Goal: Task Accomplishment & Management: Complete application form

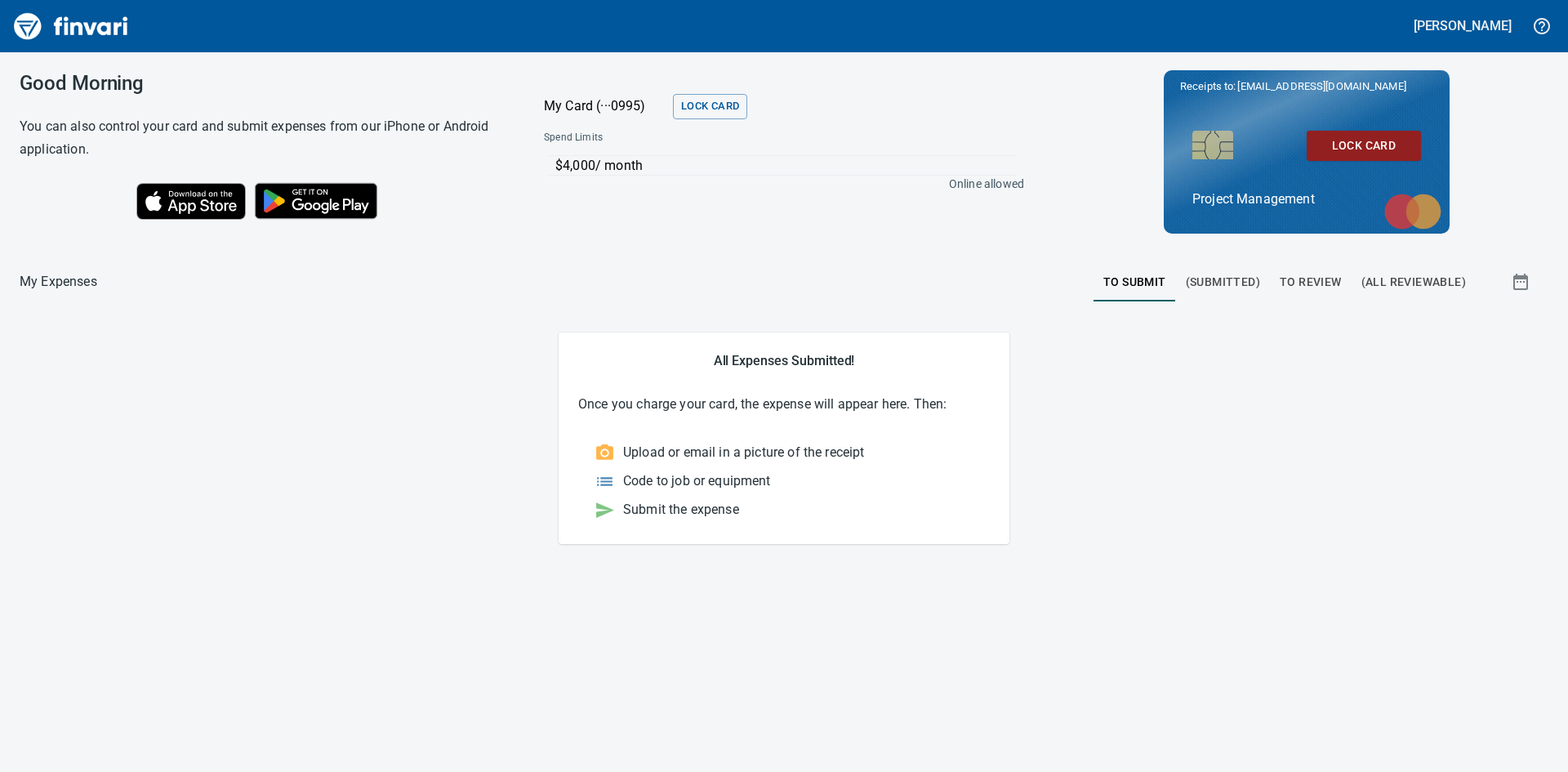
click at [1320, 279] on span "To Review" at bounding box center [1310, 282] width 62 height 21
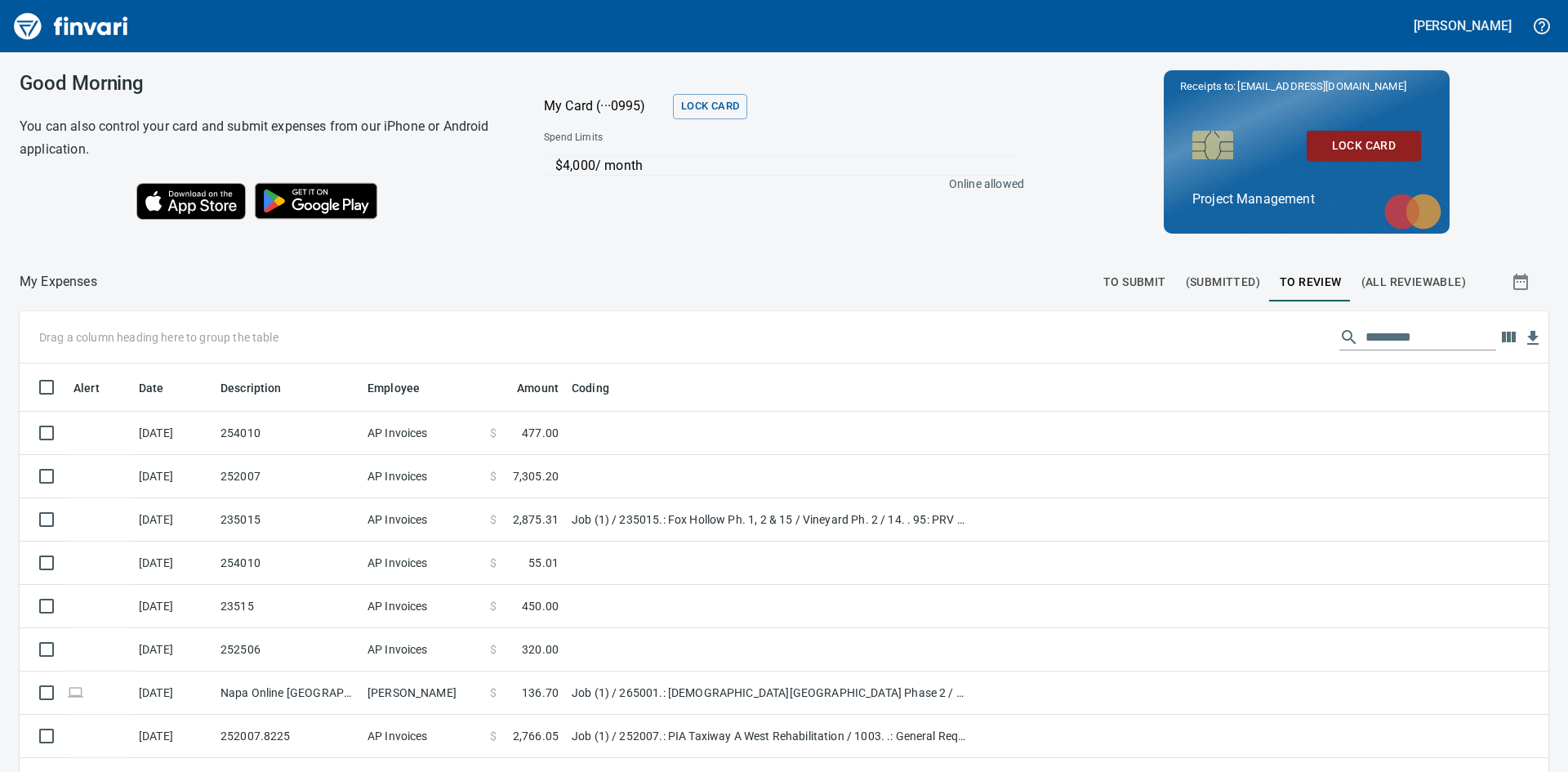
scroll to position [580, 1505]
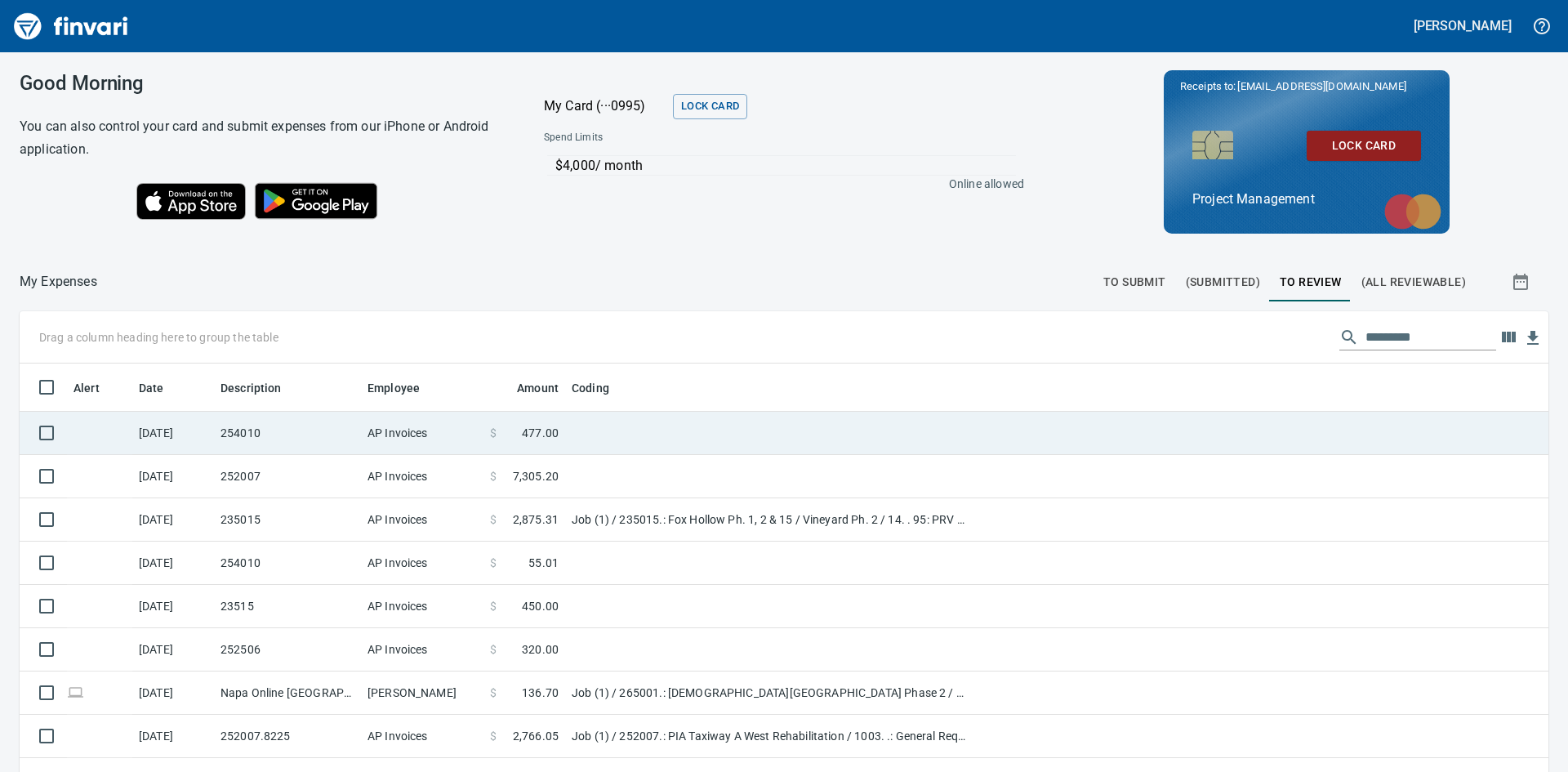
click at [284, 437] on td "254010" at bounding box center [287, 433] width 147 height 43
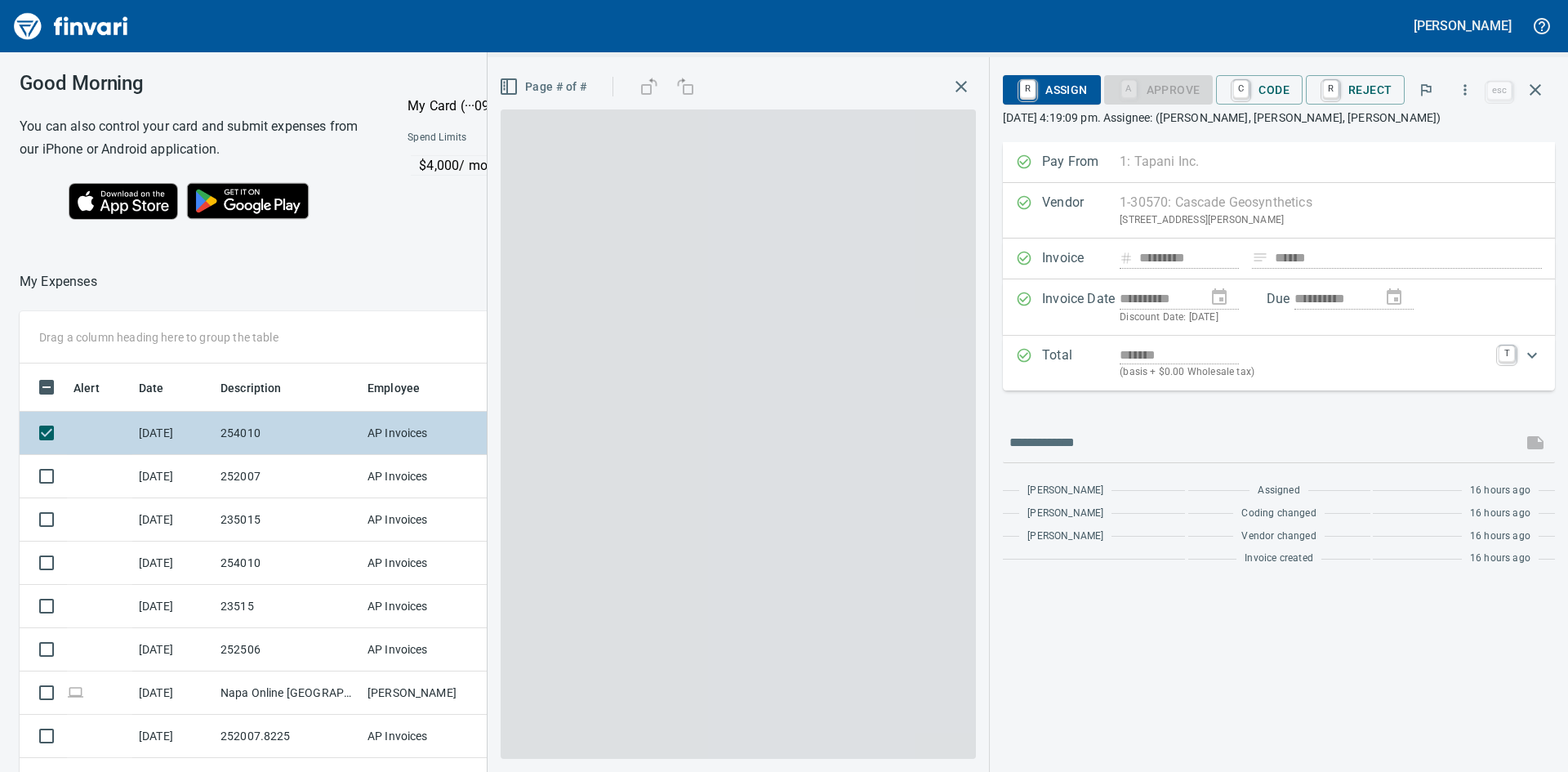
scroll to position [580, 1097]
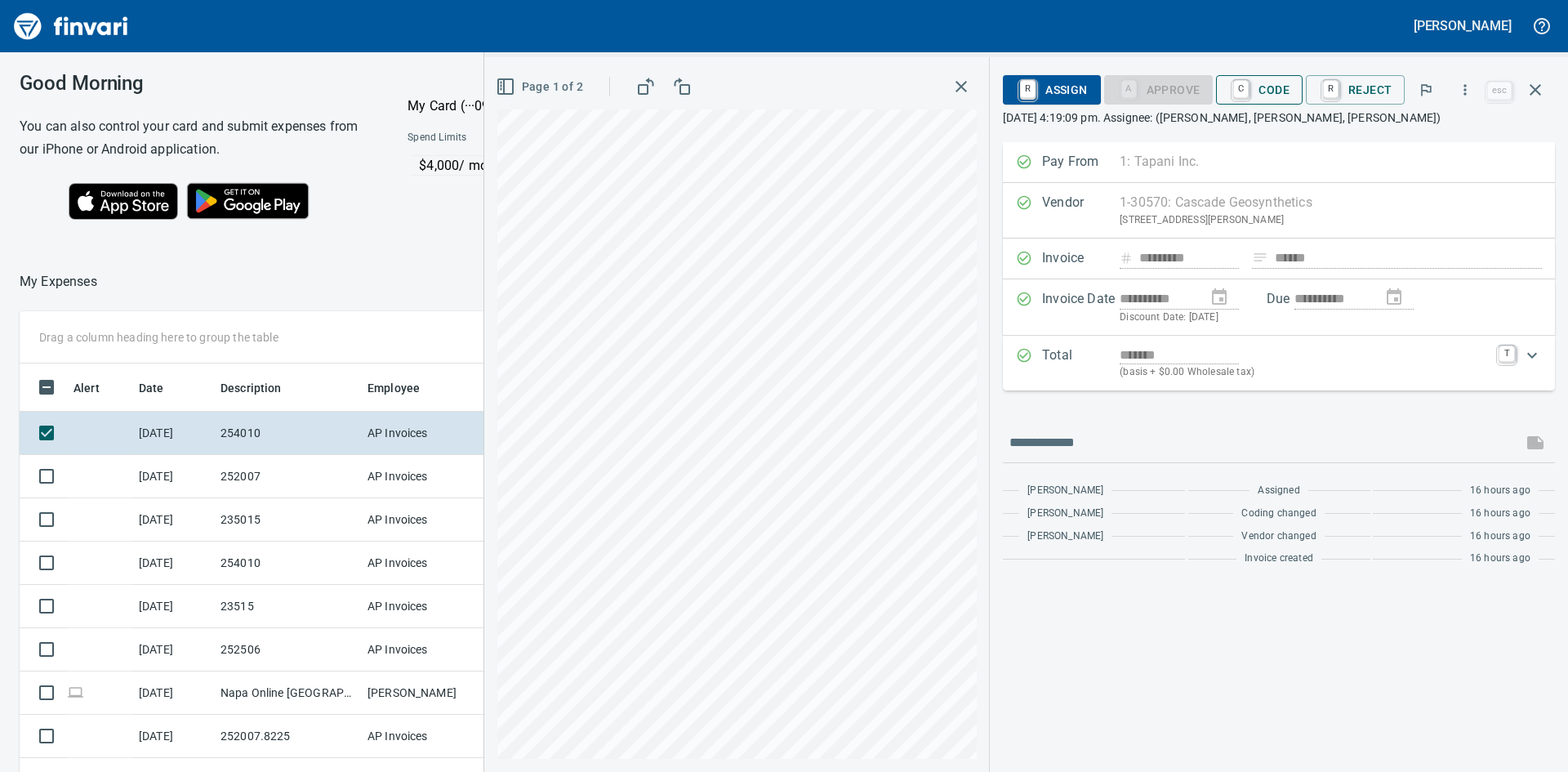
click at [1269, 76] on span "C Code" at bounding box center [1259, 90] width 60 height 28
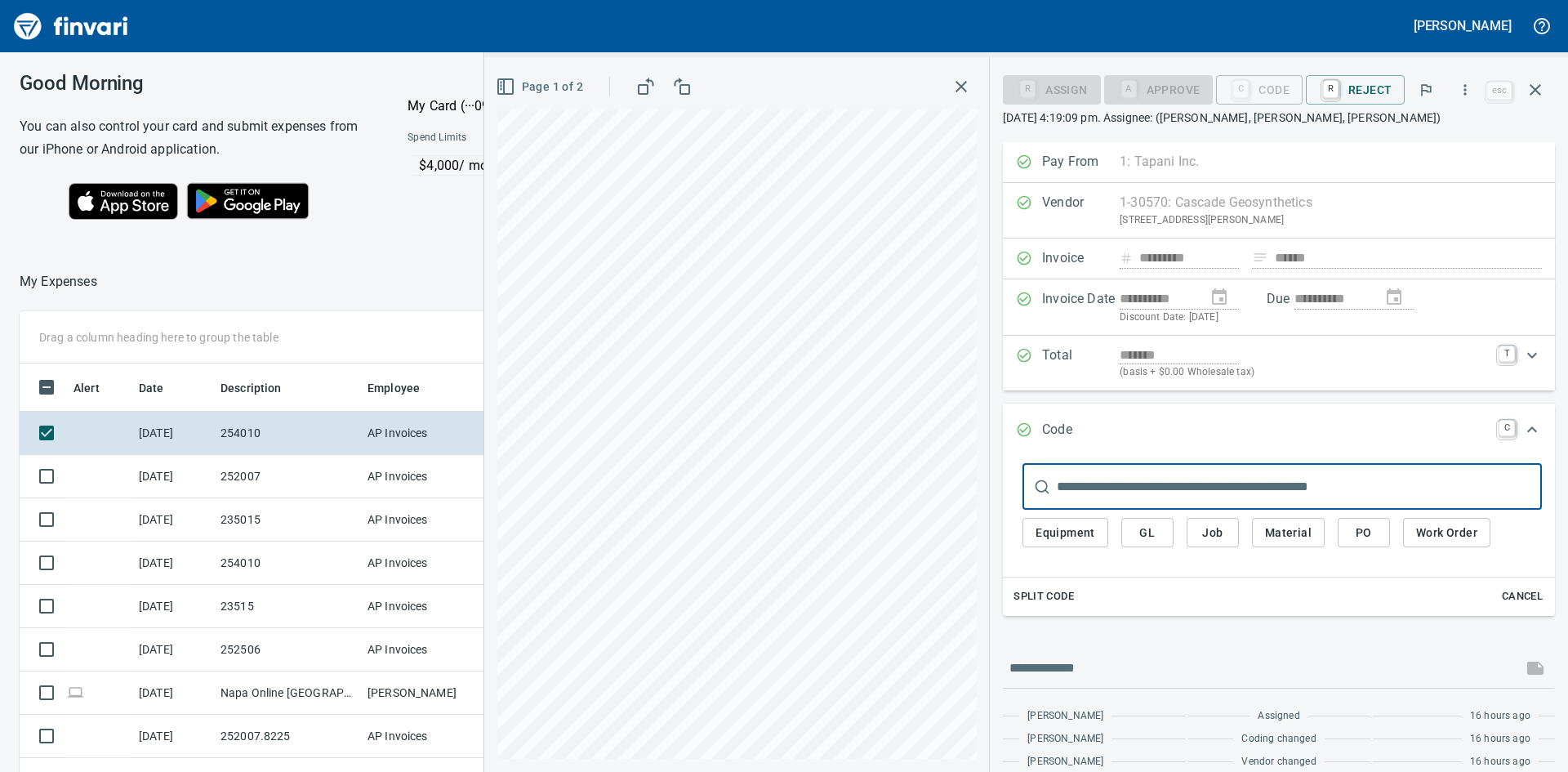
click at [1213, 531] on span "Job" at bounding box center [1212, 532] width 26 height 21
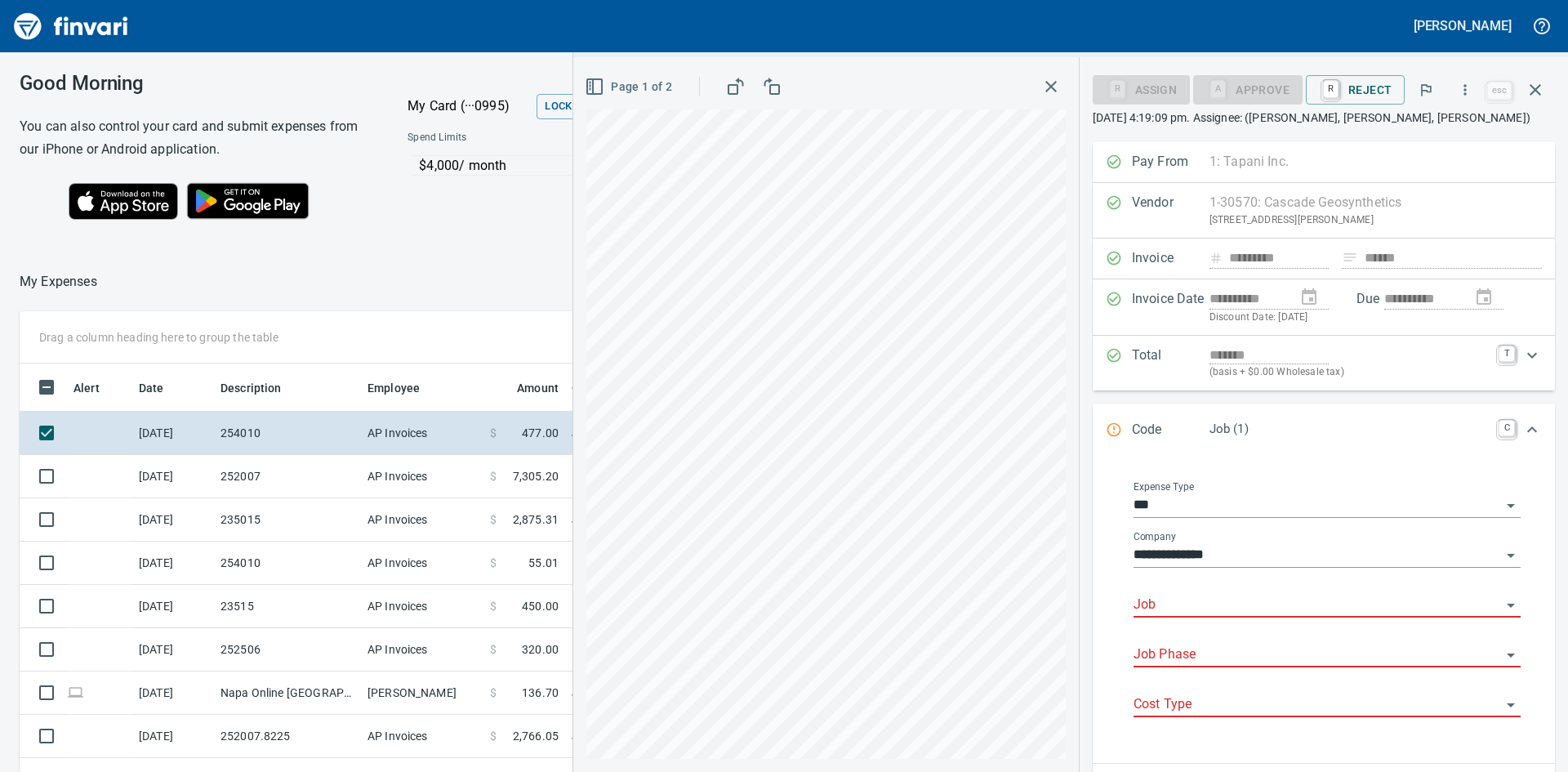
click at [1218, 592] on body "[PERSON_NAME] Good Morning You can also control your card and submit expenses f…" at bounding box center [784, 386] width 1568 height 772
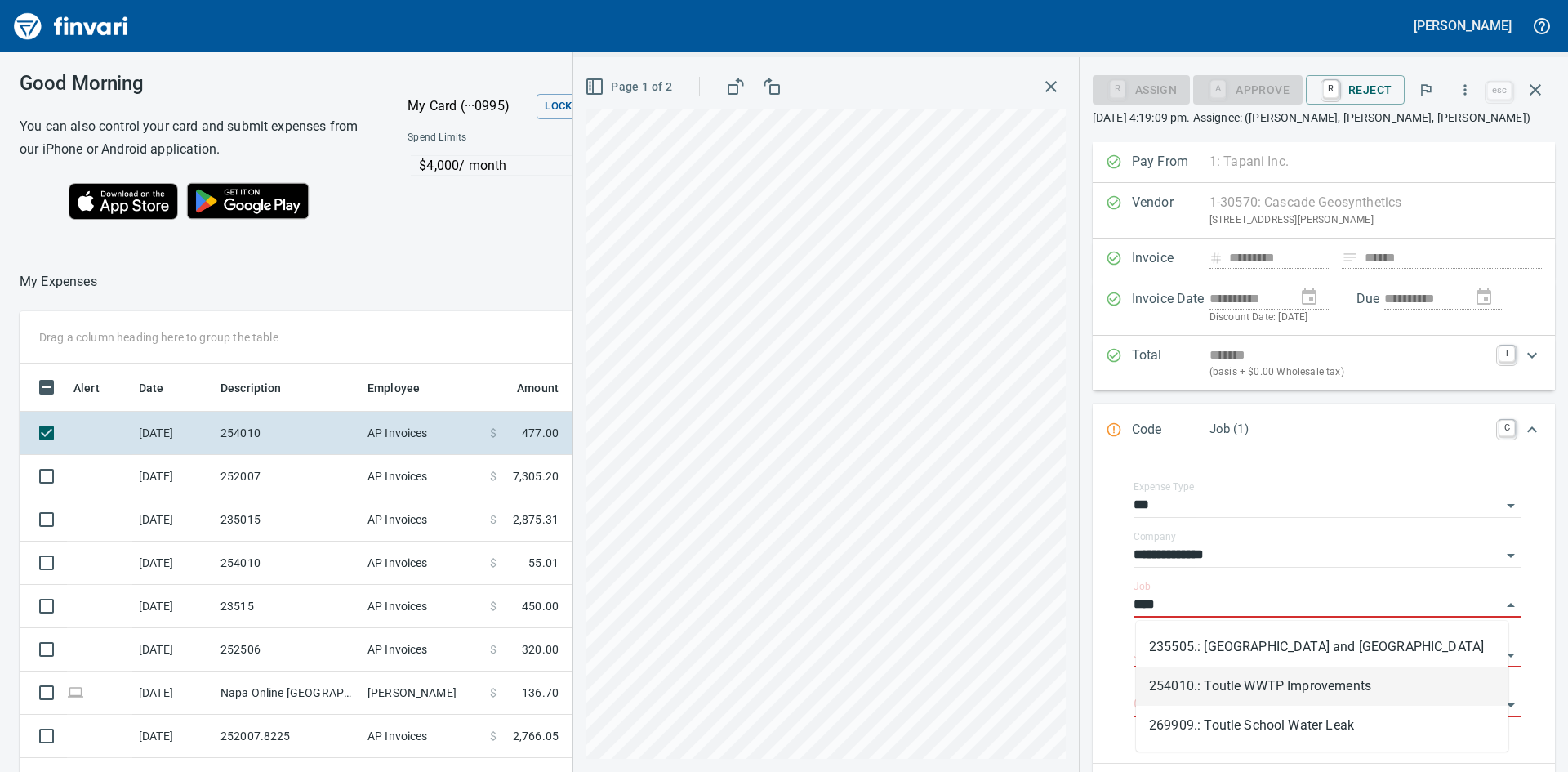
click at [1249, 685] on div "Cost Type" at bounding box center [1327, 698] width 387 height 37
type input "****"
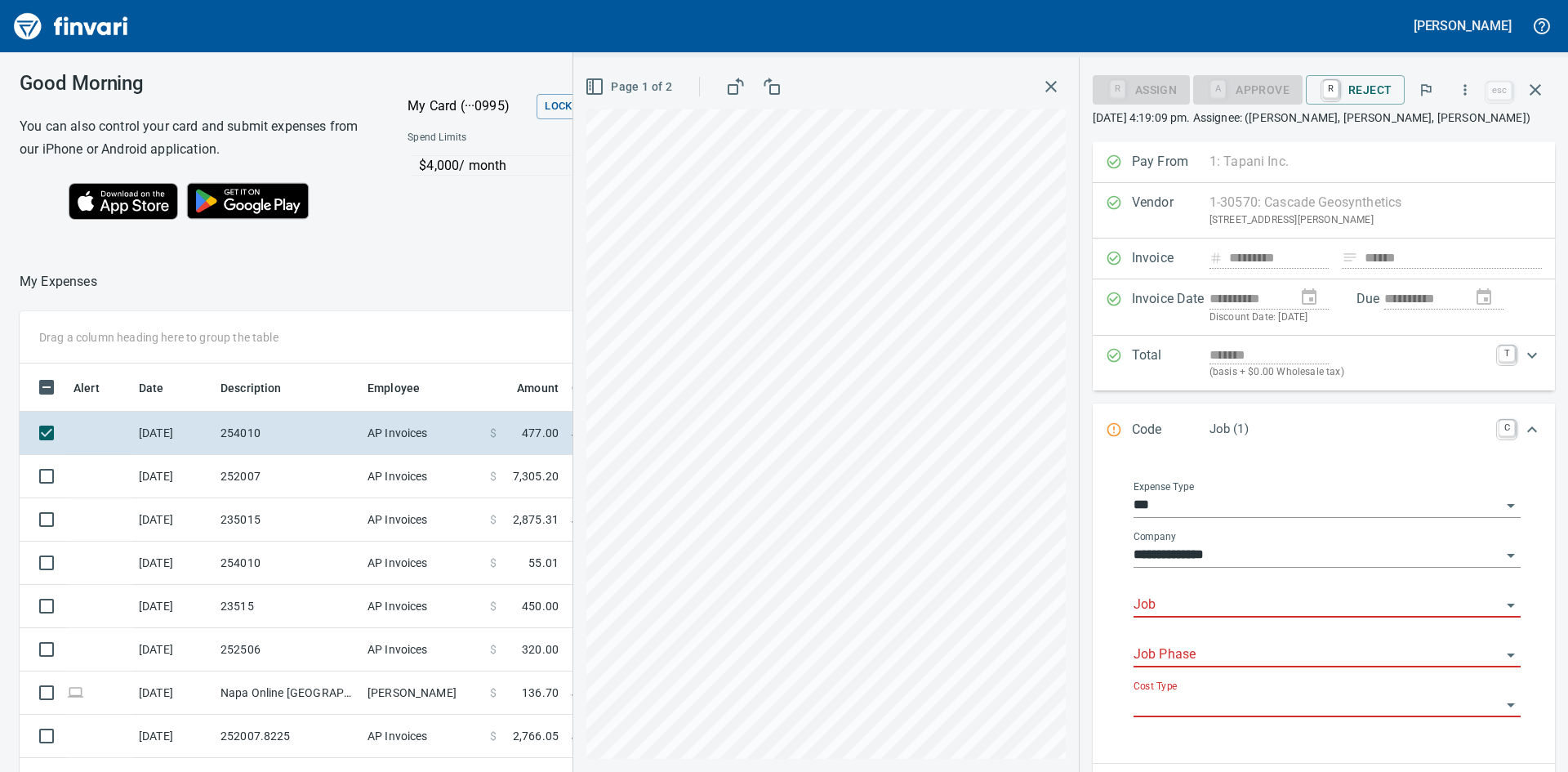
click at [1205, 609] on input "Job" at bounding box center [1317, 604] width 367 height 22
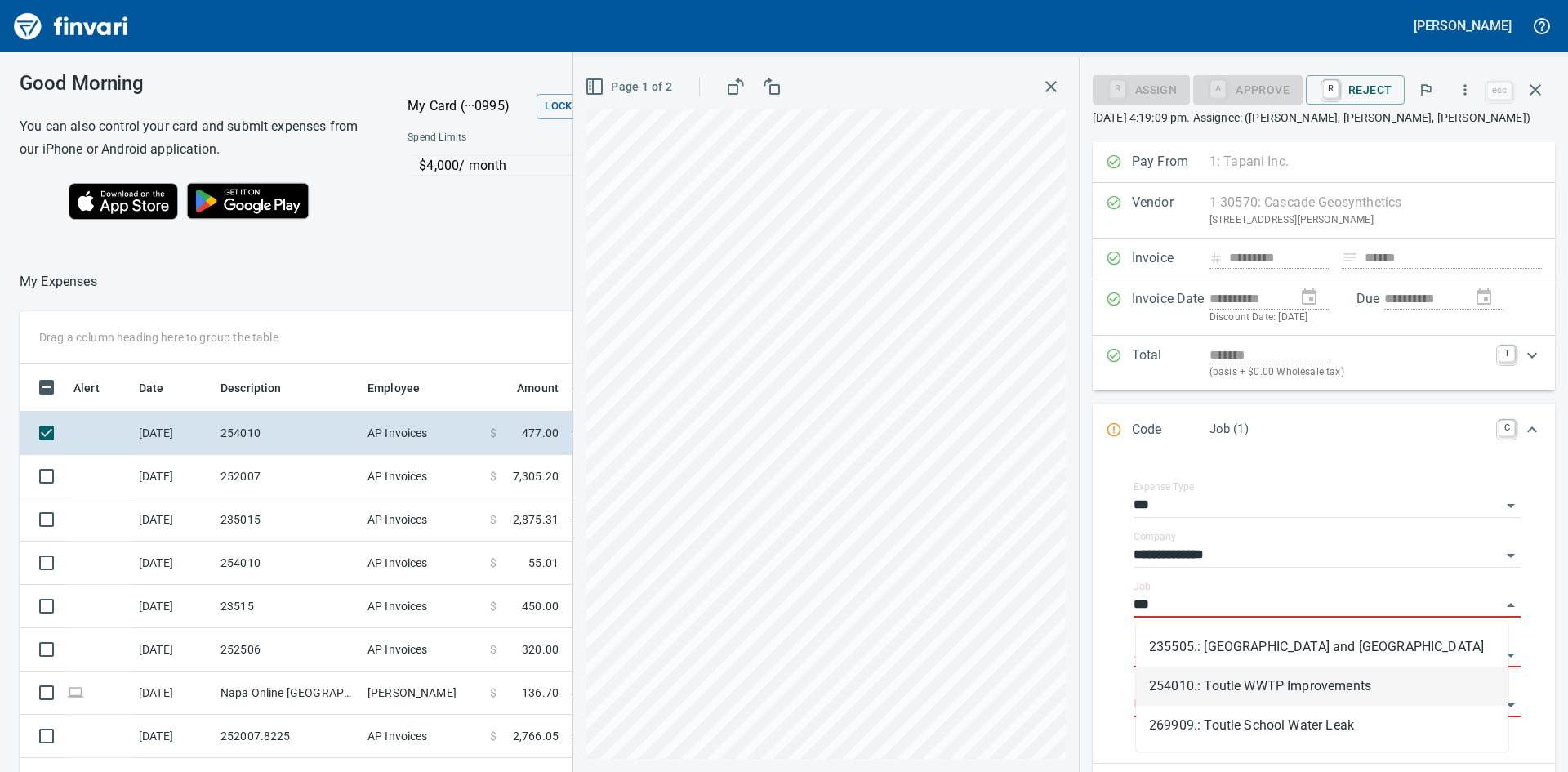
click at [1249, 687] on li "254010.: Toutle WWTP Improvements" at bounding box center [1322, 686] width 373 height 39
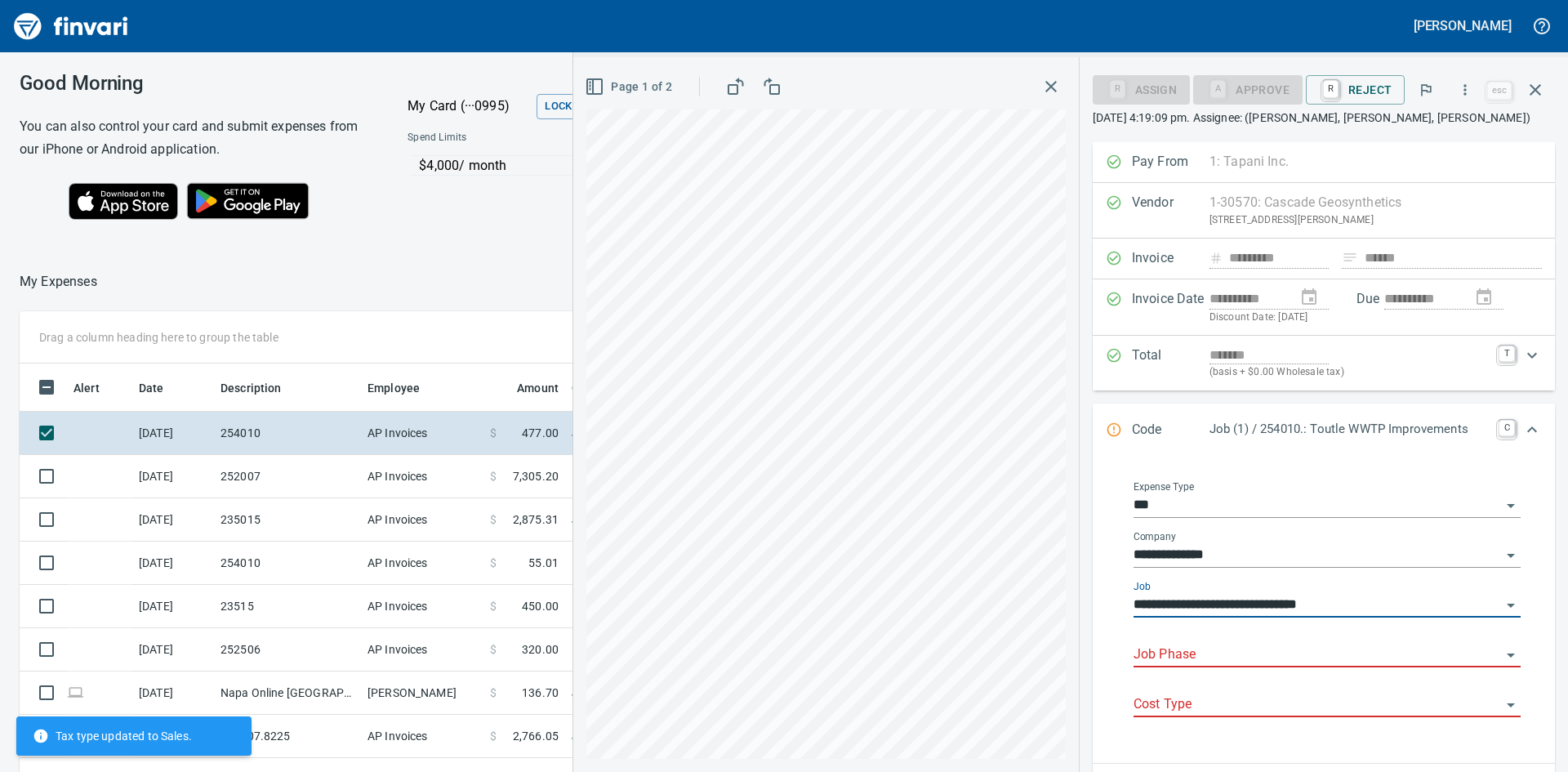
type input "**********"
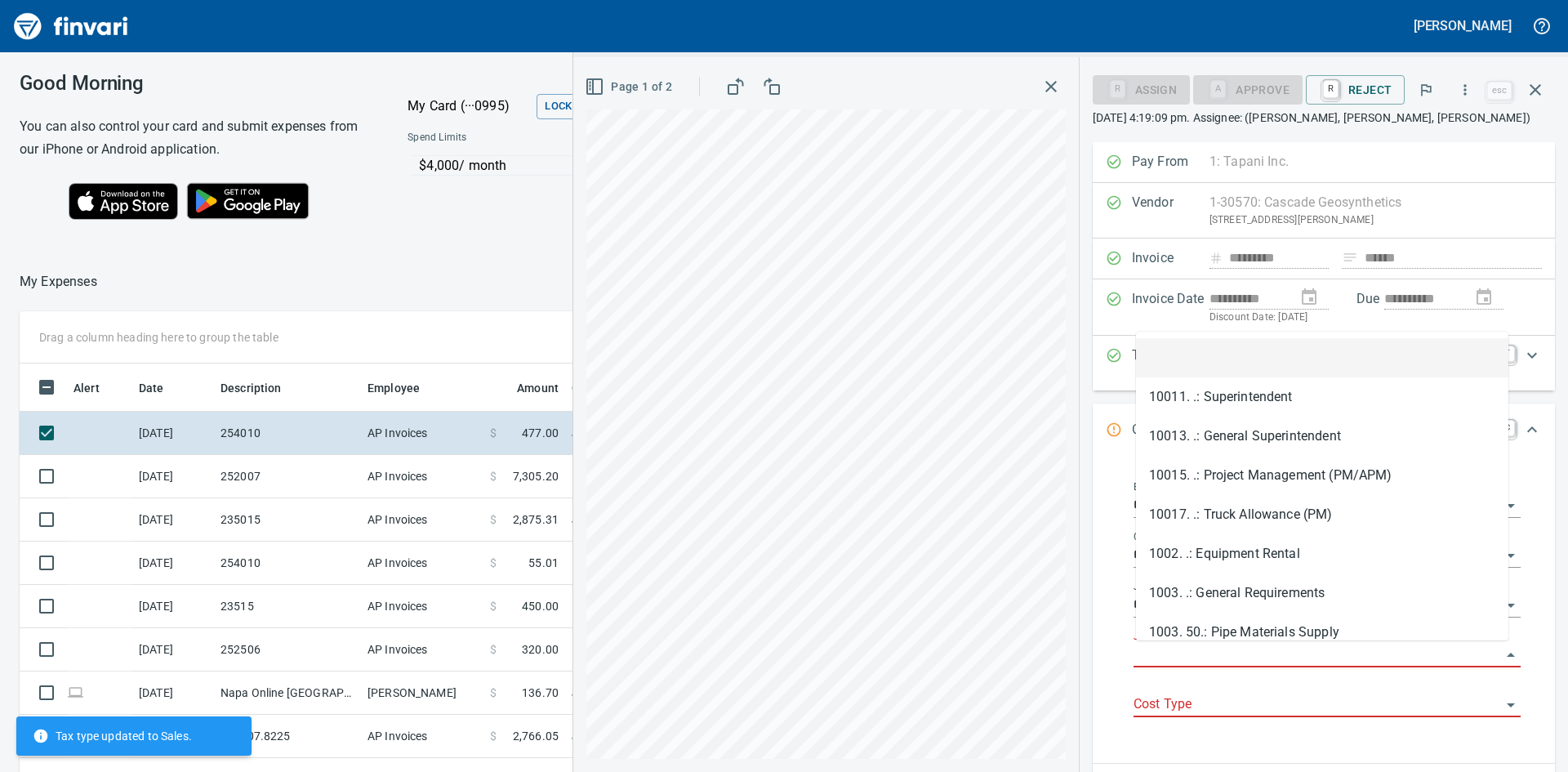
click at [1234, 655] on input "Job Phase" at bounding box center [1317, 654] width 367 height 22
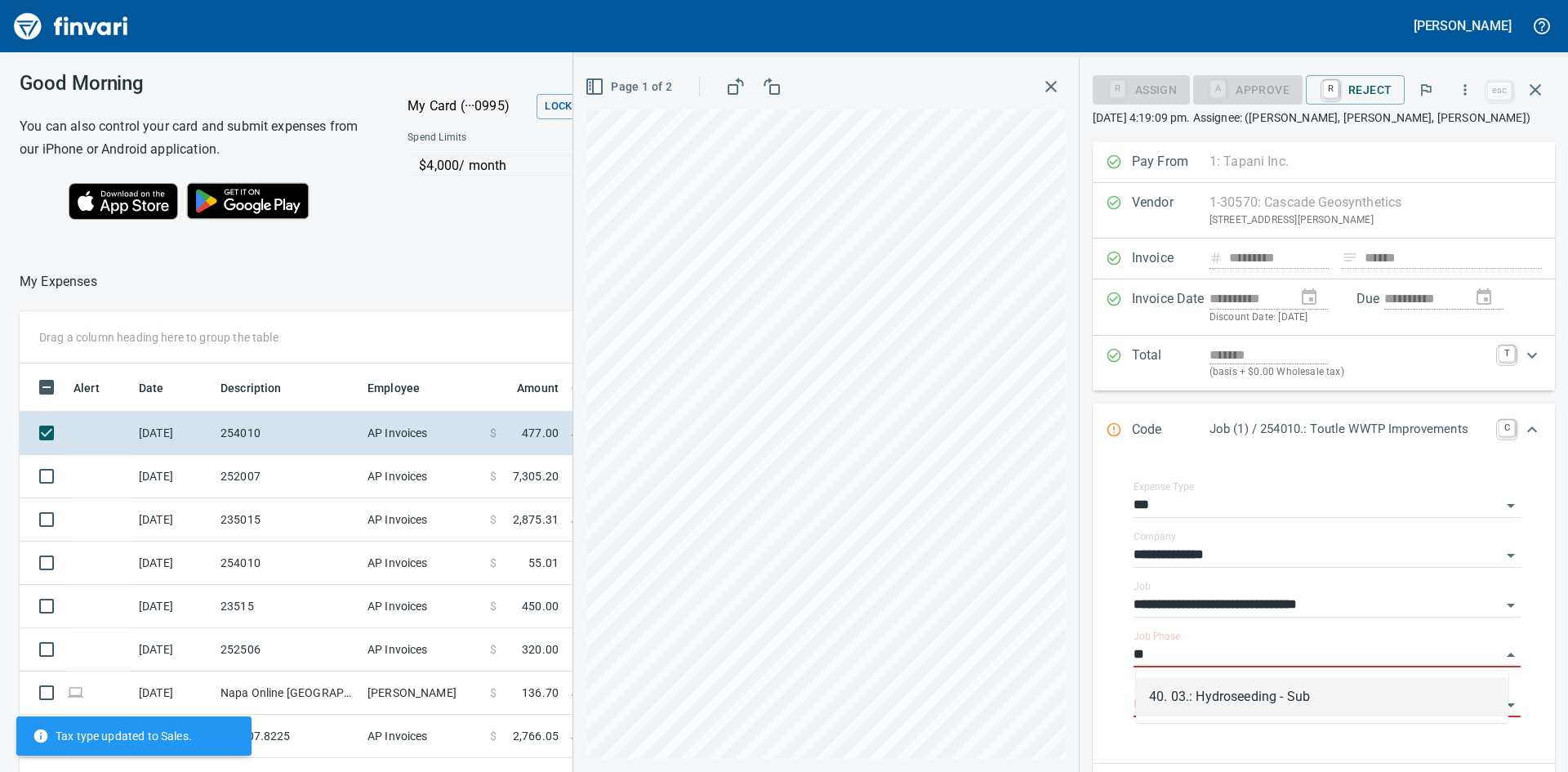
click at [1261, 702] on li "40. 03.: Hydroseeding - Sub" at bounding box center [1322, 697] width 373 height 39
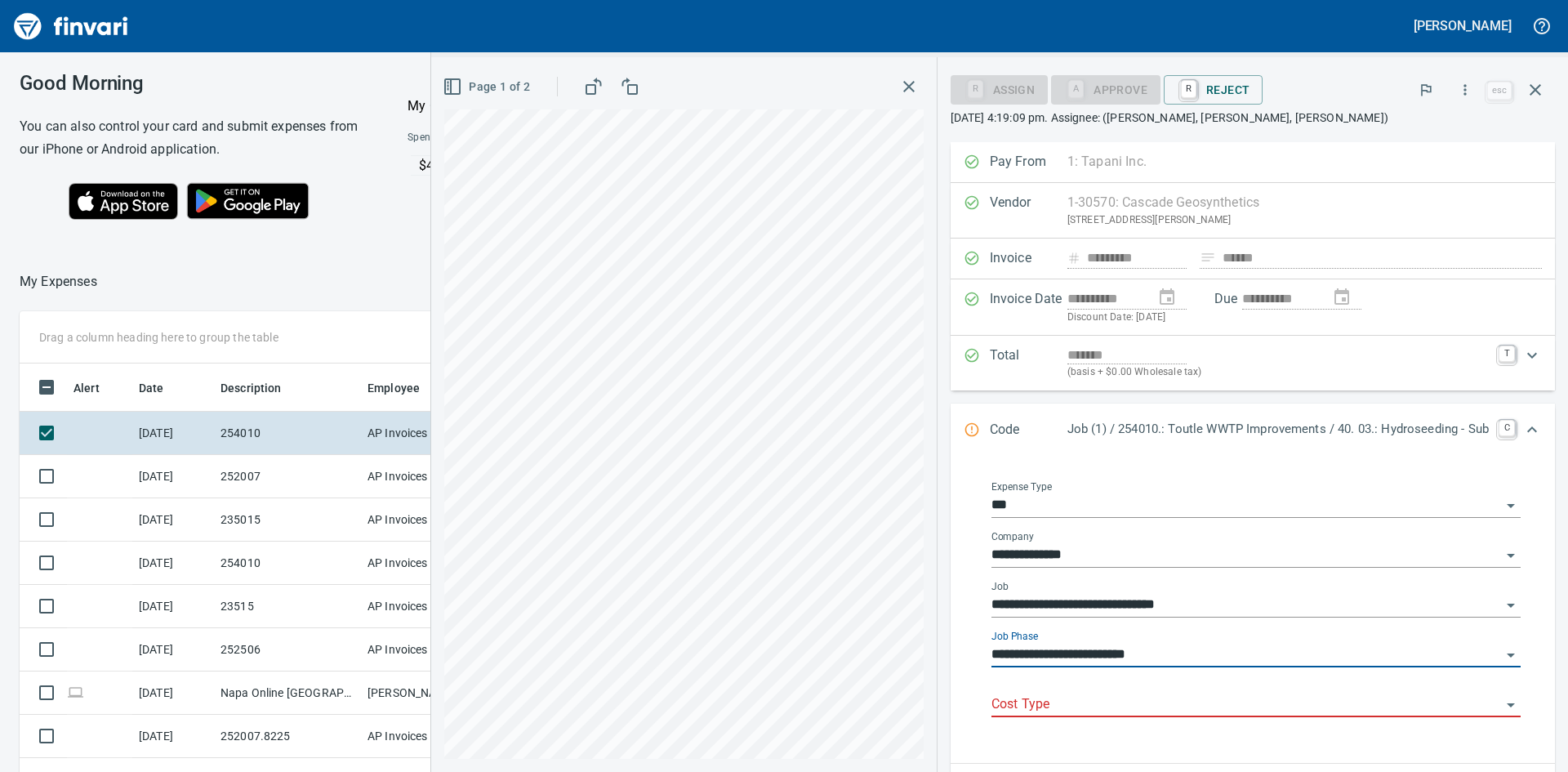
type input "**********"
click at [1167, 700] on input "Cost Type" at bounding box center [1246, 704] width 510 height 22
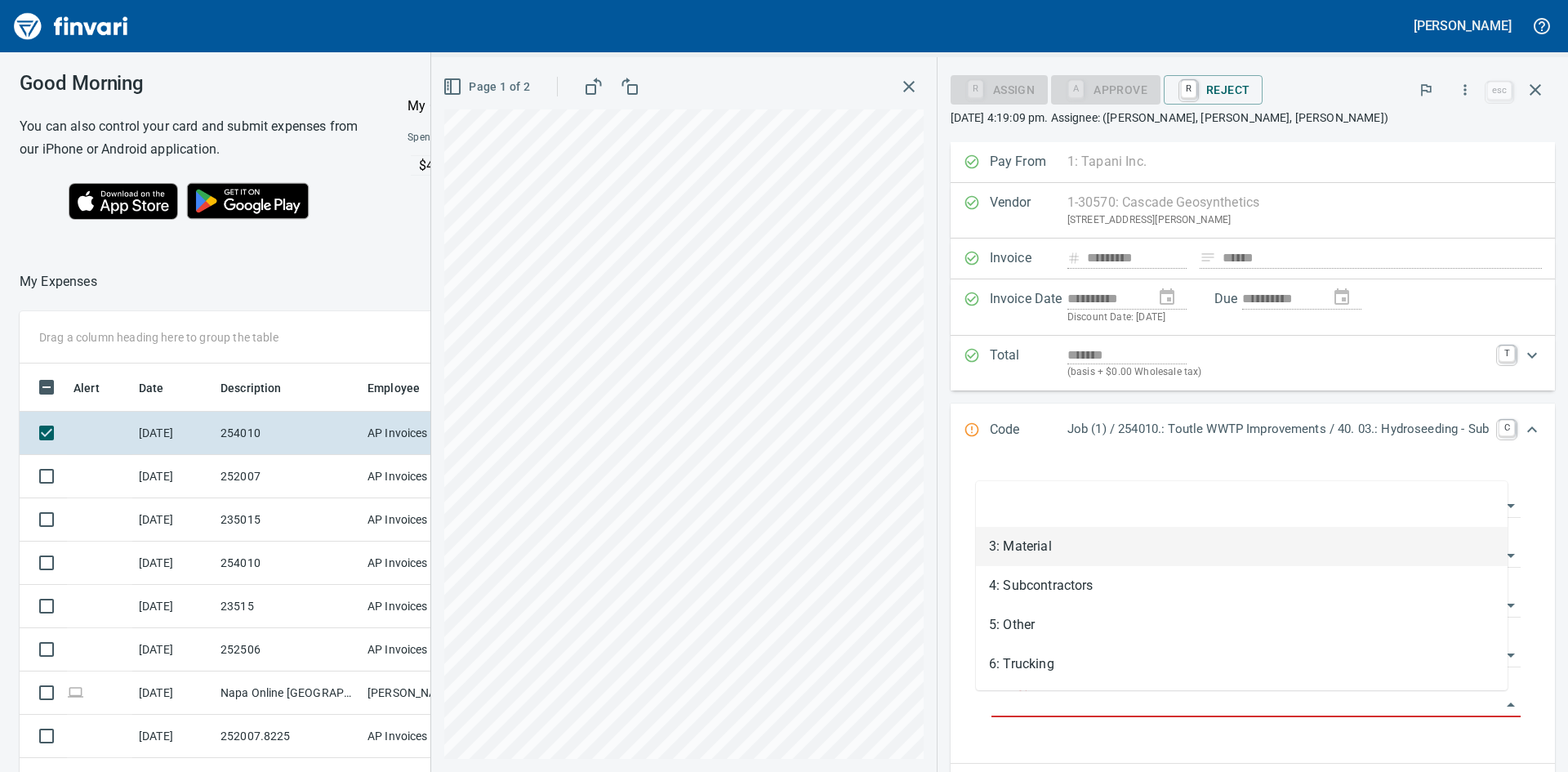
click at [1039, 548] on li "3: Material" at bounding box center [1242, 547] width 532 height 39
type input "**********"
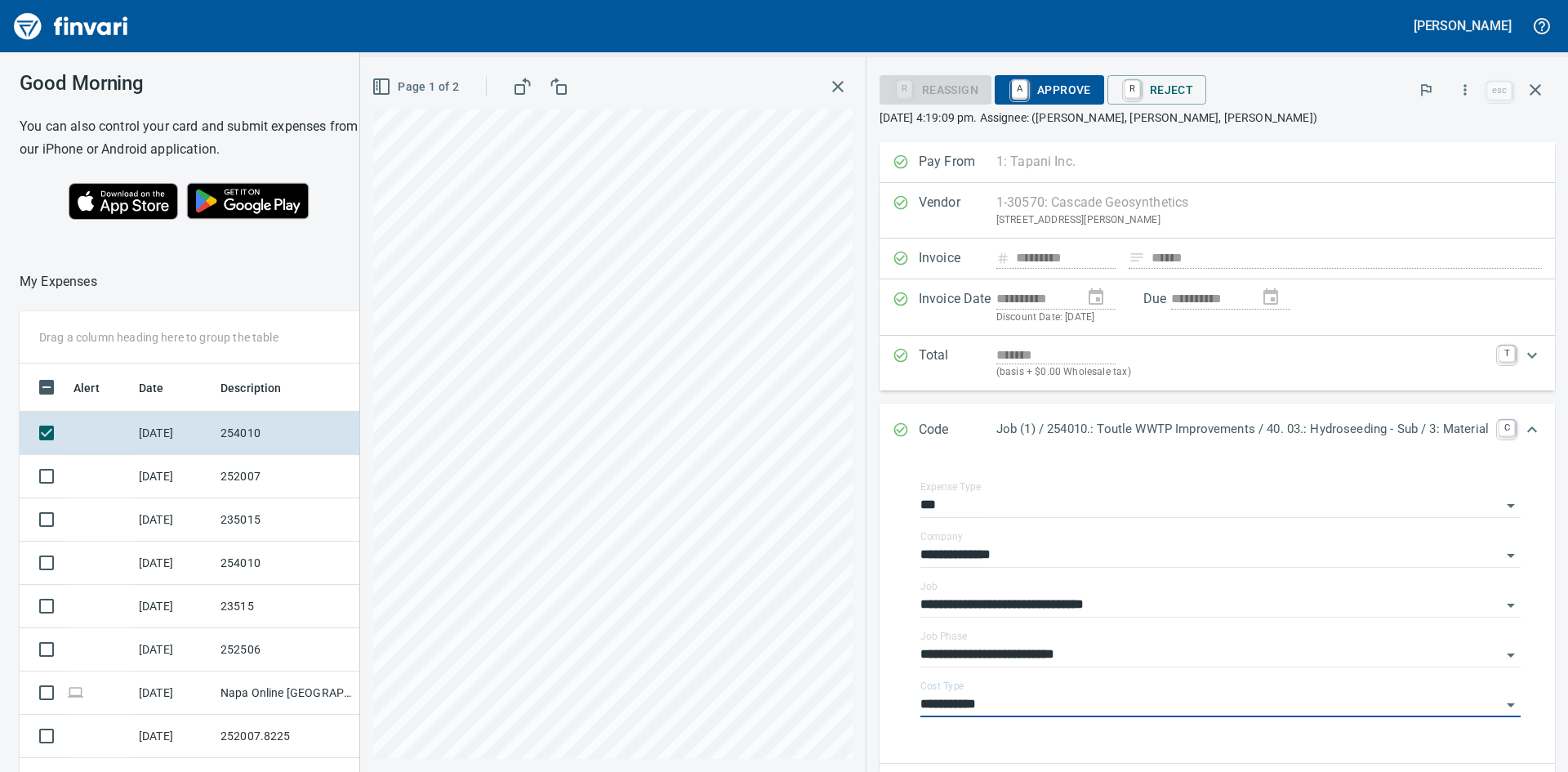
click at [1044, 87] on span "A Approve" at bounding box center [1049, 90] width 84 height 28
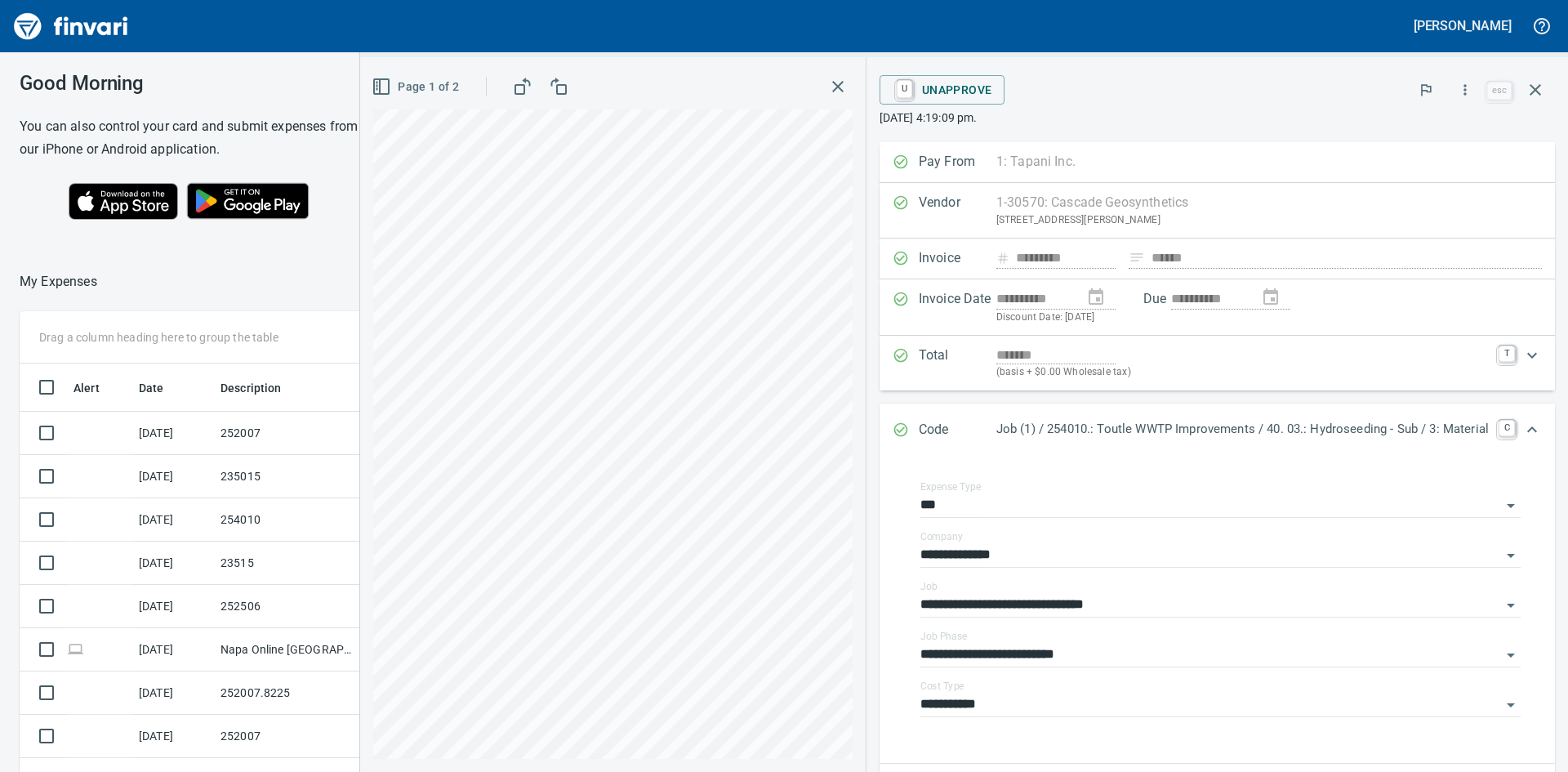
click at [832, 83] on icon "button" at bounding box center [838, 86] width 12 height 12
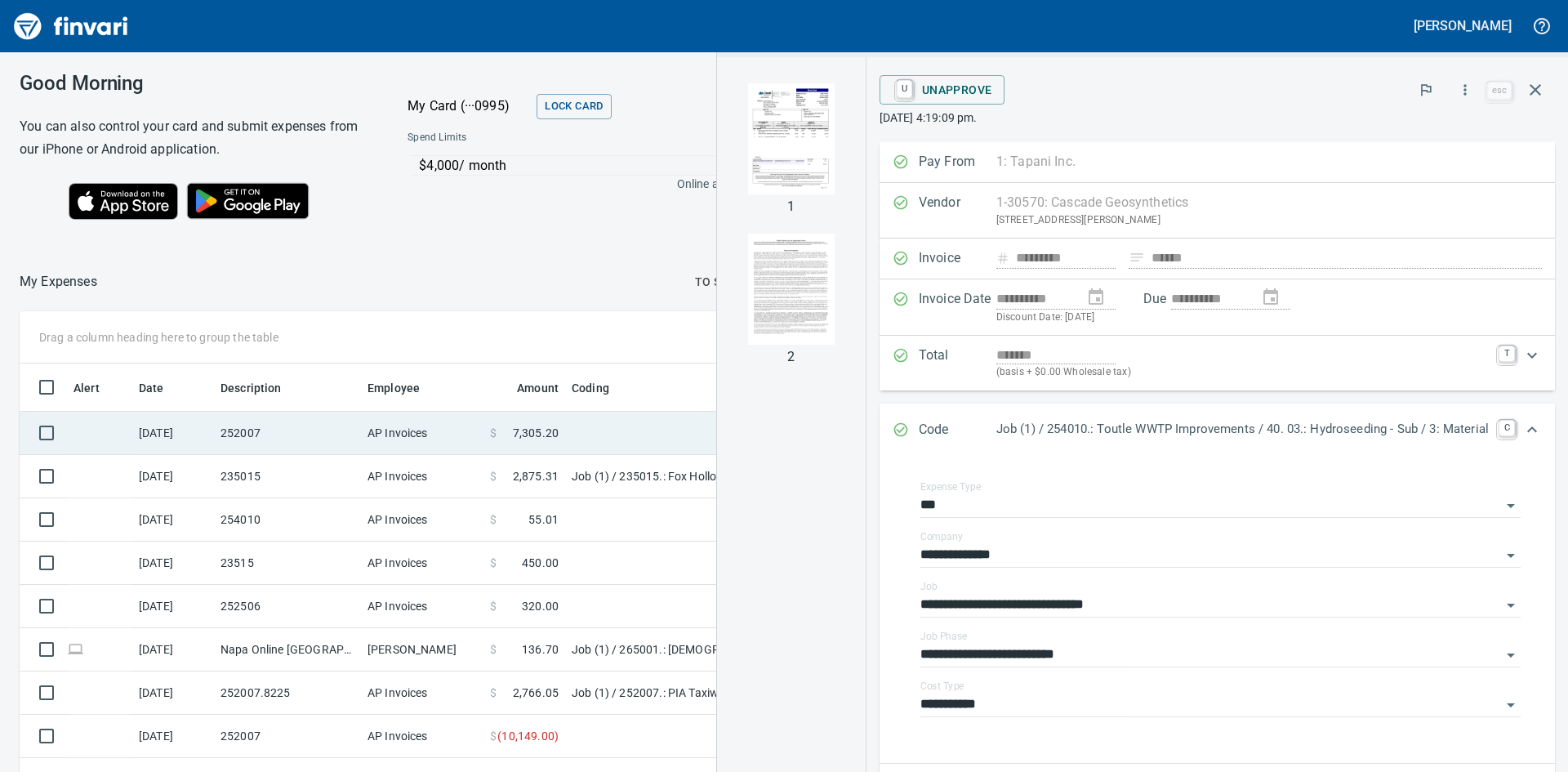
click at [270, 444] on td "252007" at bounding box center [287, 433] width 147 height 43
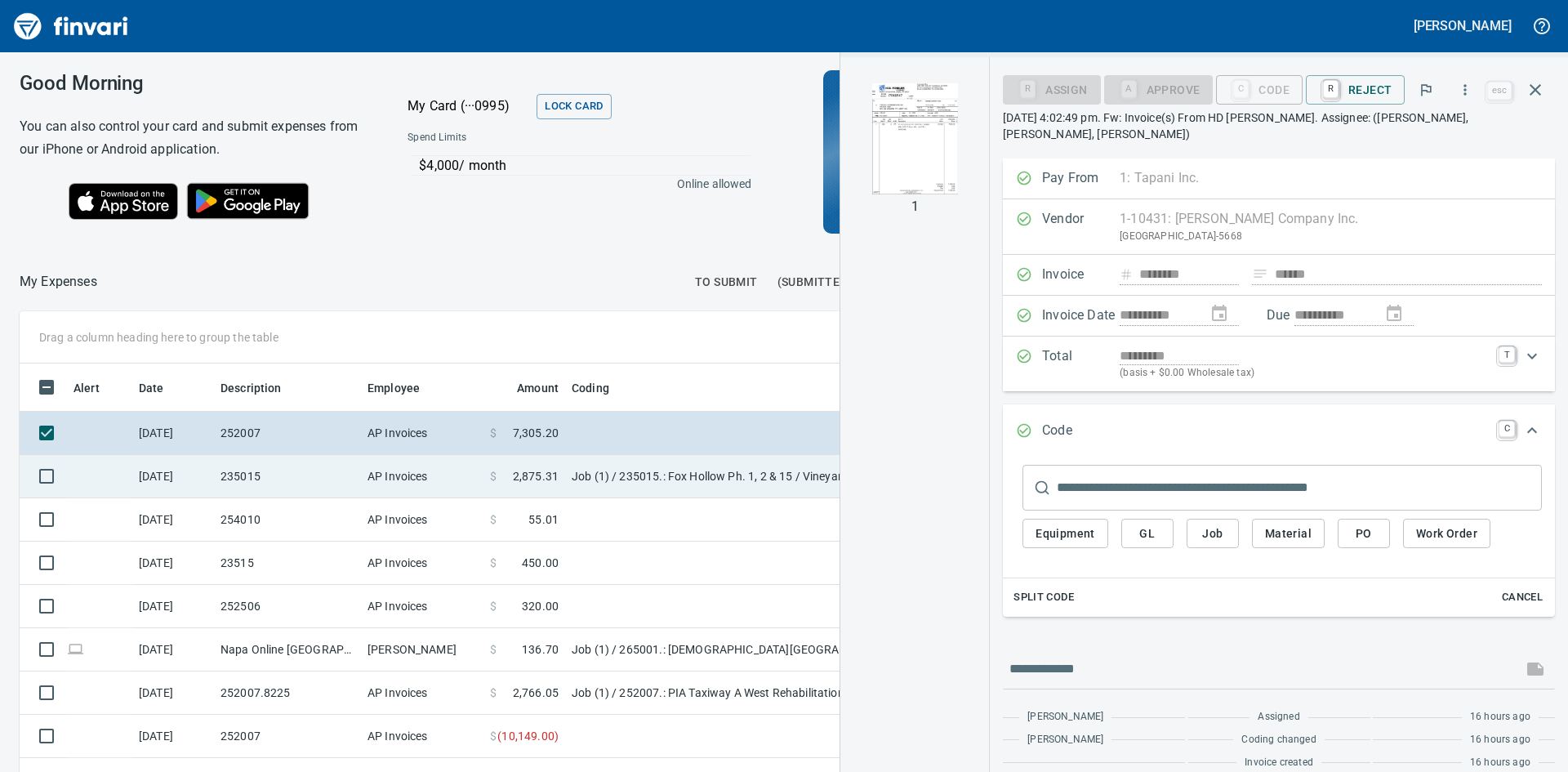
click at [293, 478] on td "235015" at bounding box center [287, 477] width 147 height 43
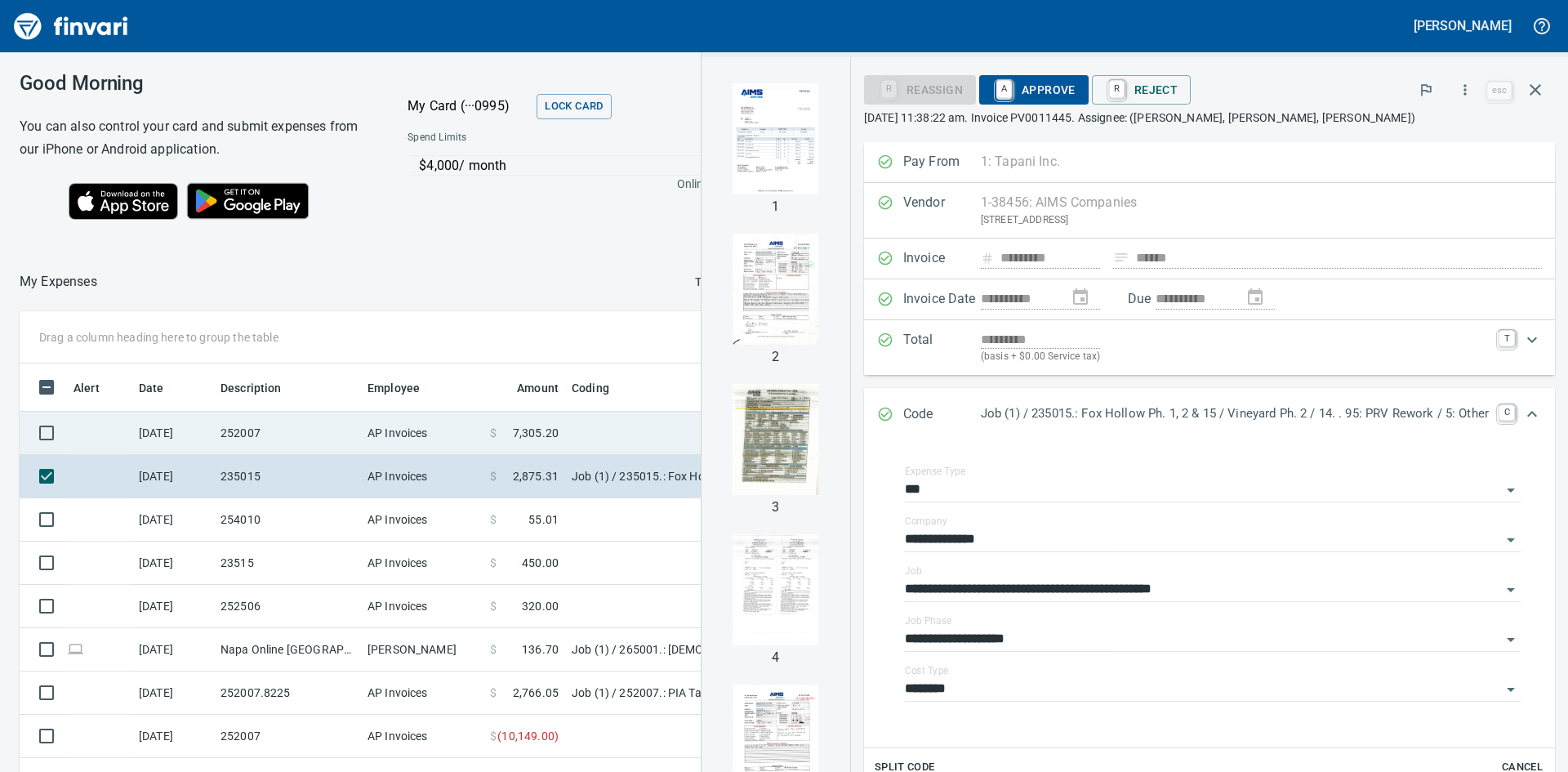
click at [295, 430] on td "252007" at bounding box center [287, 433] width 147 height 43
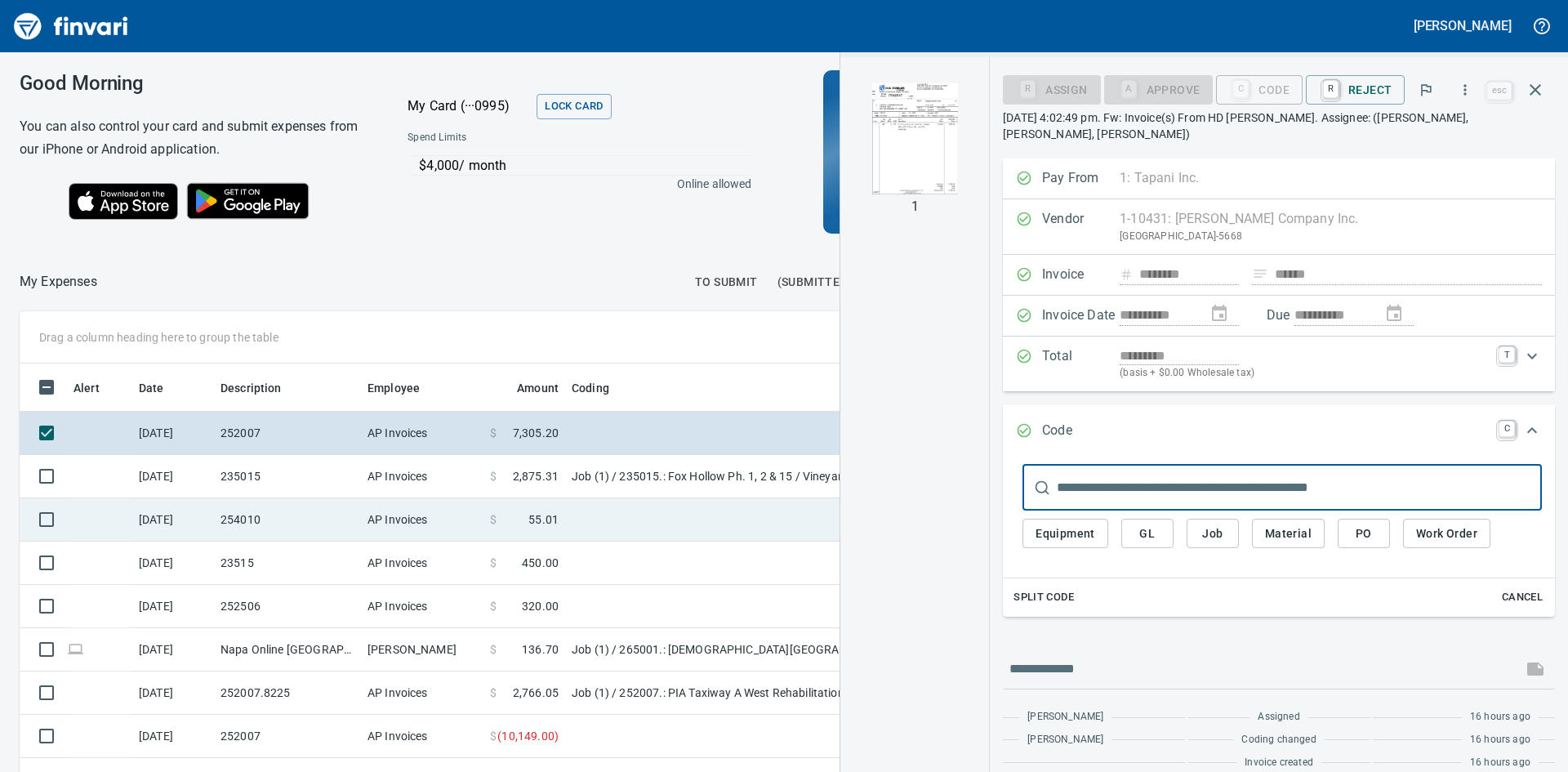
click at [291, 517] on td "254010" at bounding box center [287, 520] width 147 height 43
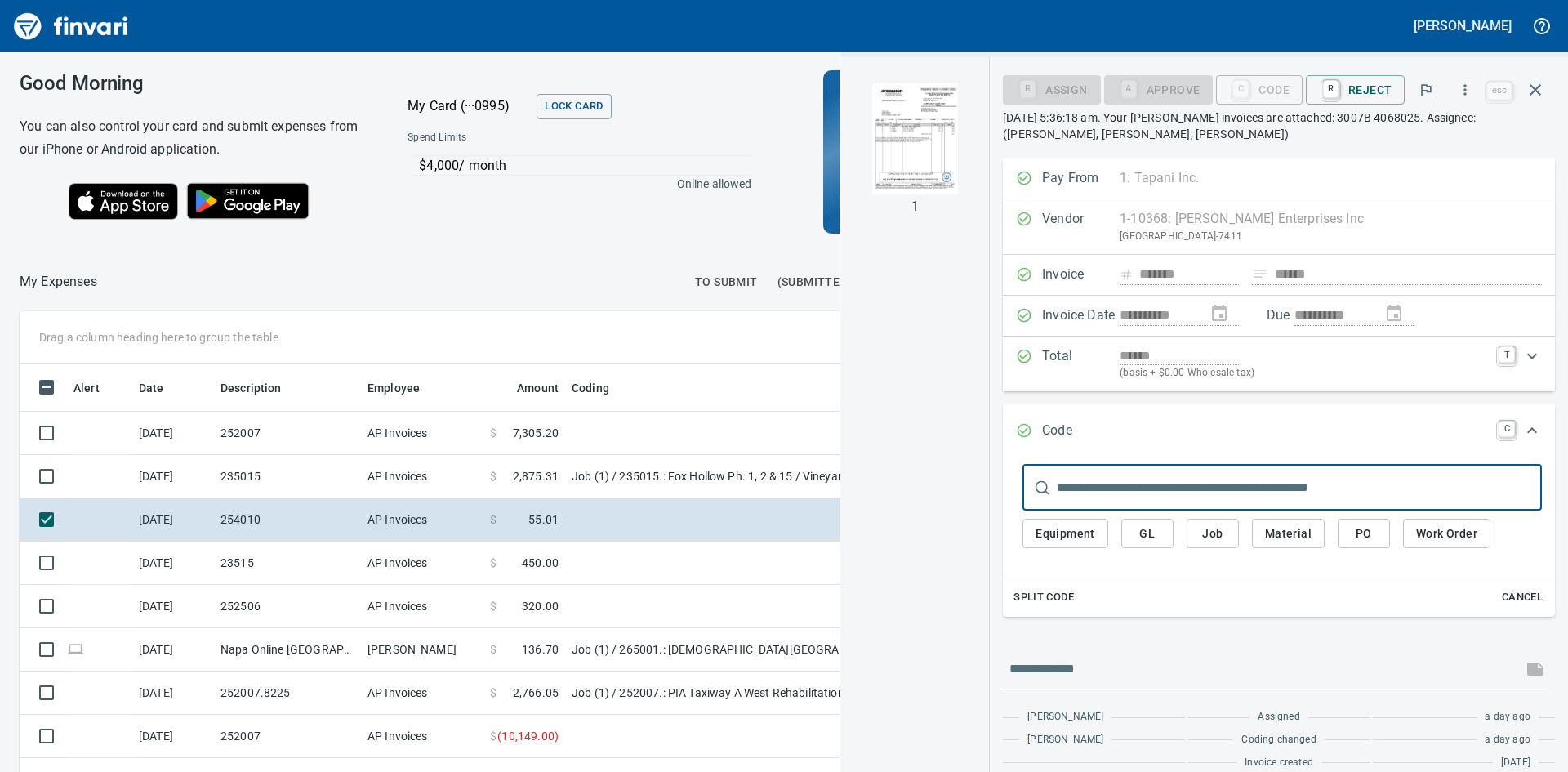
click at [896, 152] on img "button" at bounding box center [915, 139] width 111 height 111
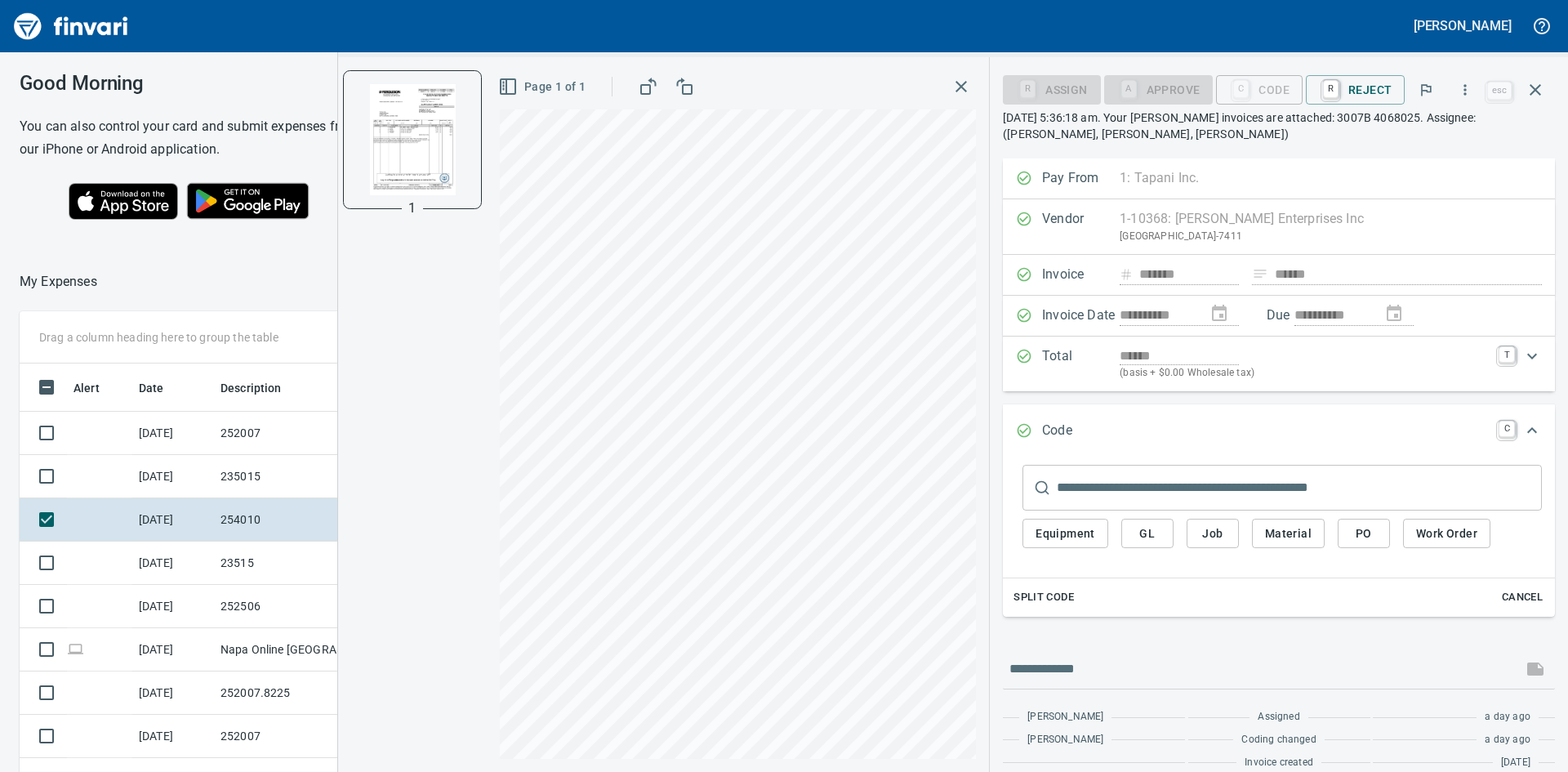
click at [1207, 531] on span "Job" at bounding box center [1212, 533] width 26 height 21
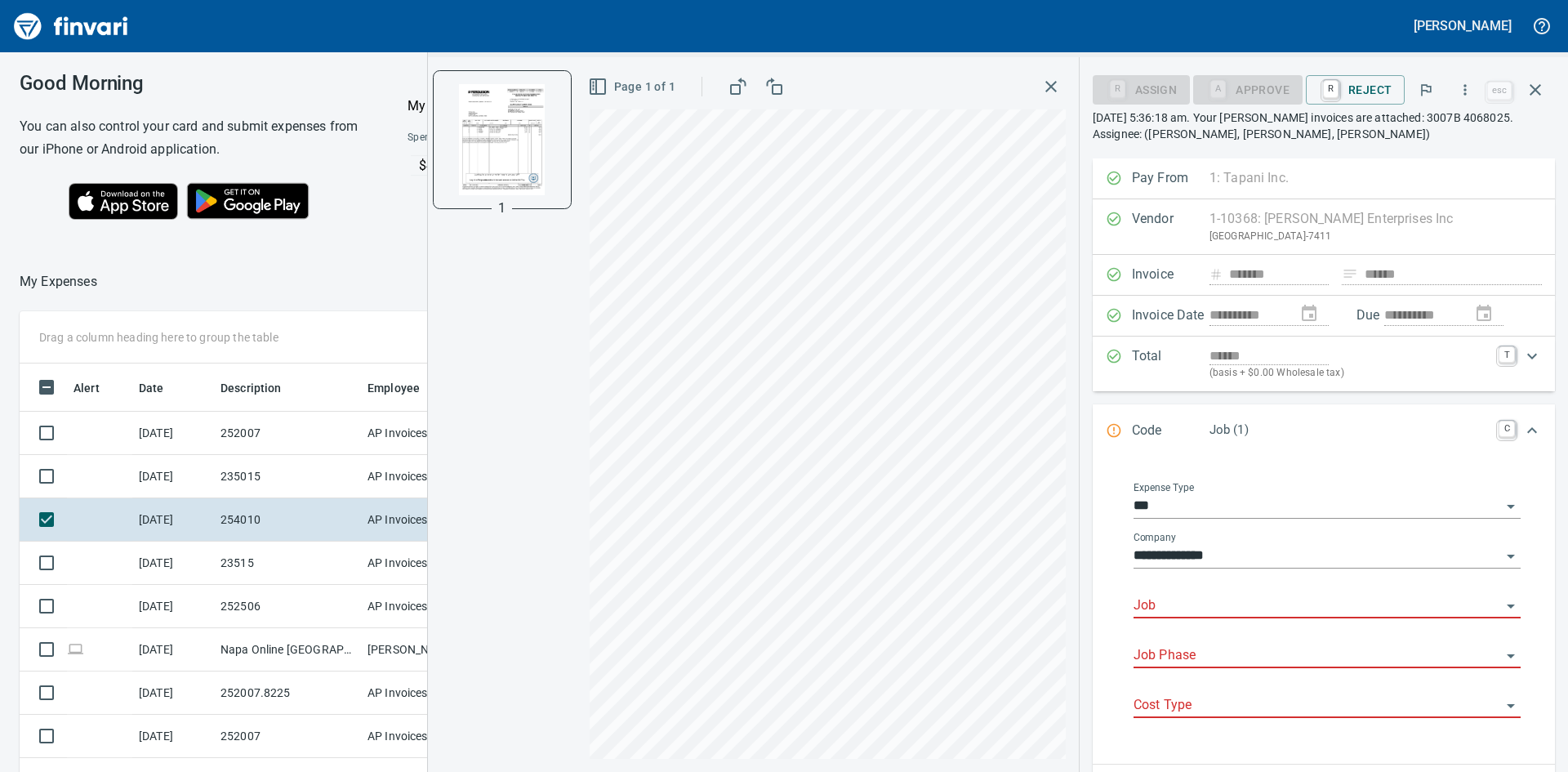
click at [1207, 600] on input "Job" at bounding box center [1317, 605] width 367 height 22
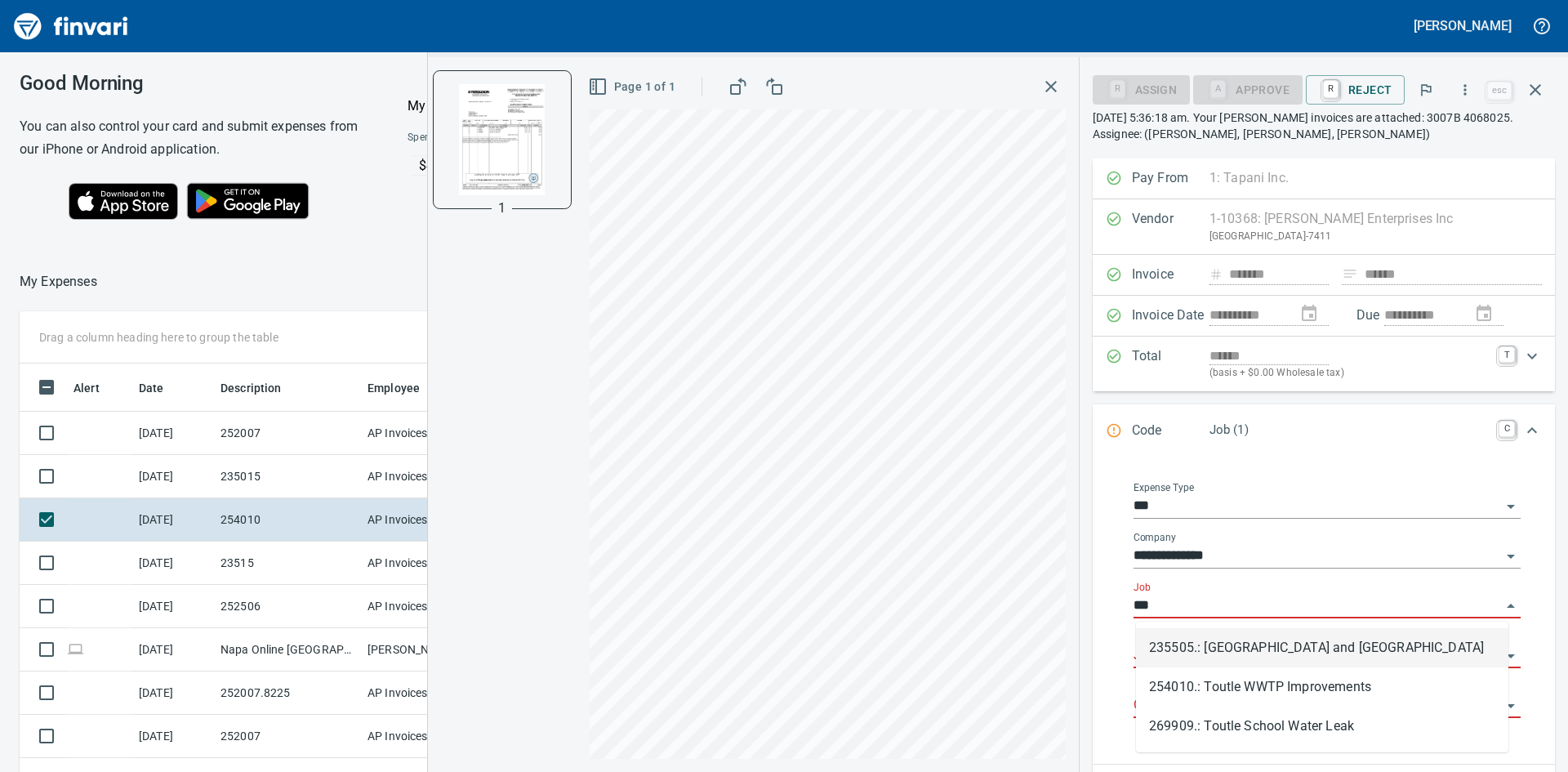
scroll to position [580, 1097]
click at [1241, 680] on li "254010.: Toutle WWTP Improvements" at bounding box center [1322, 687] width 373 height 39
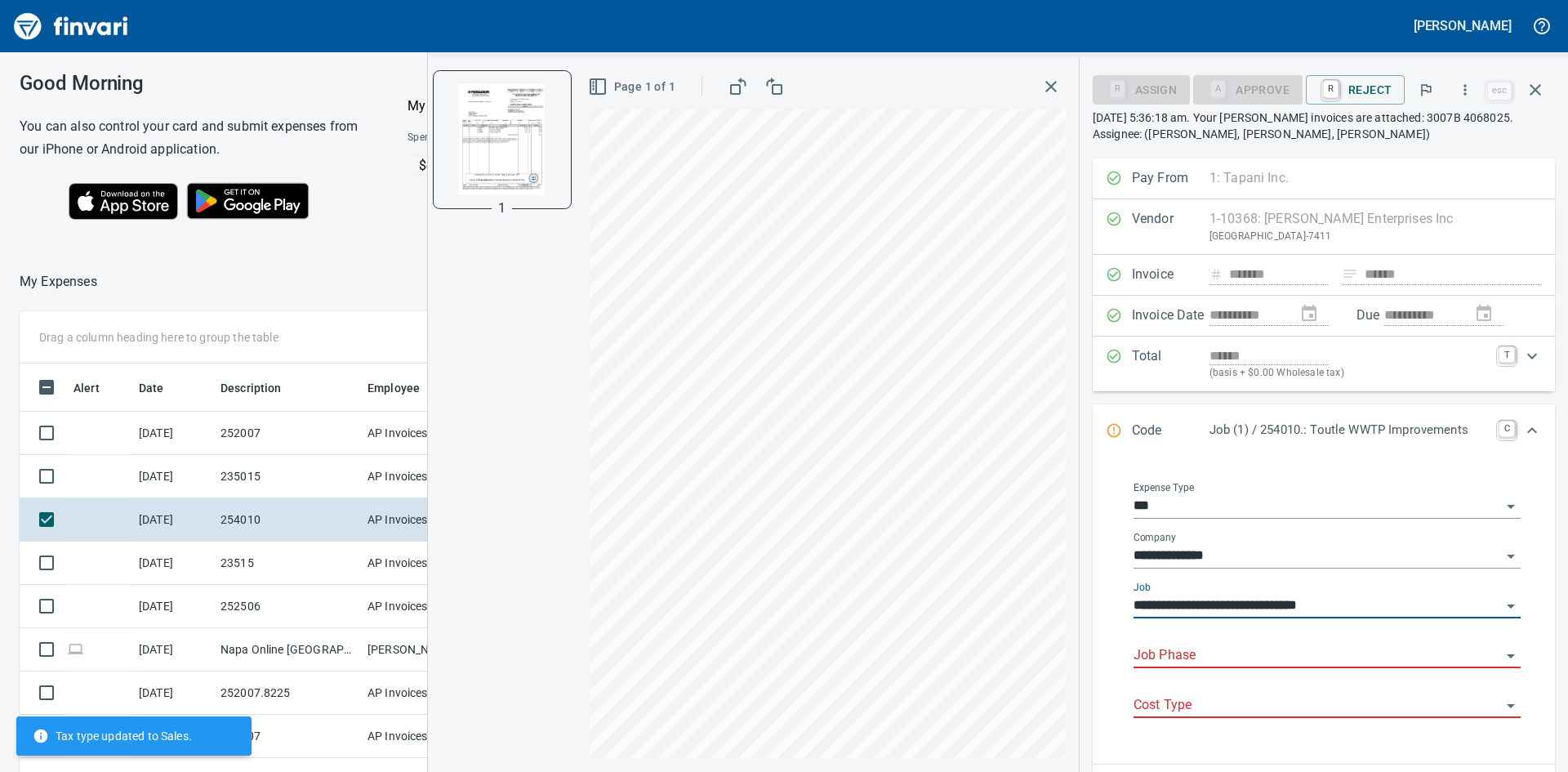
click at [1216, 641] on div "Job Phase" at bounding box center [1327, 649] width 387 height 37
type input "**********"
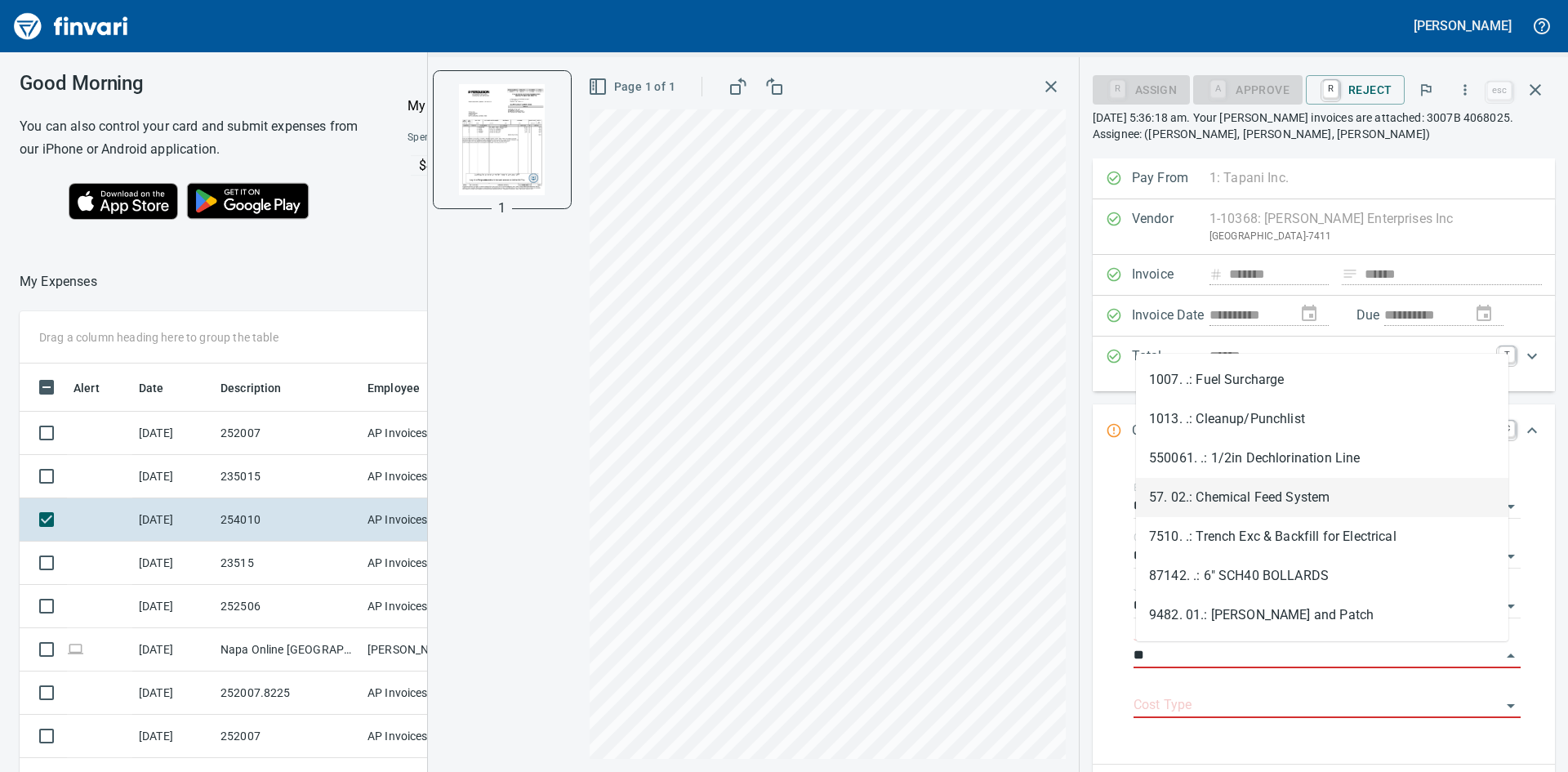
click at [1236, 493] on li "57. 02.: Chemical Feed System" at bounding box center [1322, 497] width 373 height 39
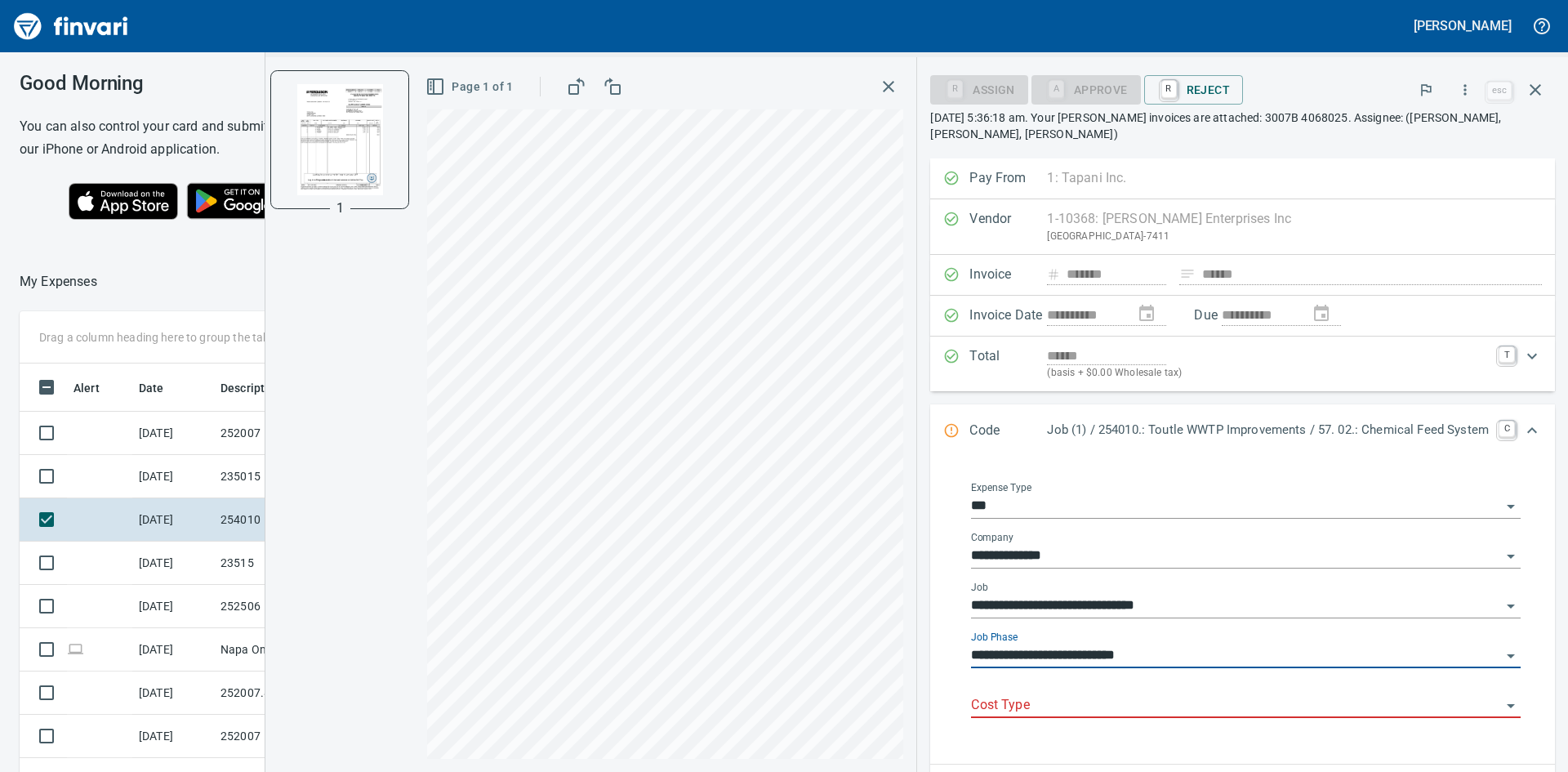
type input "**********"
click at [1101, 694] on input "Cost Type" at bounding box center [1237, 705] width 530 height 22
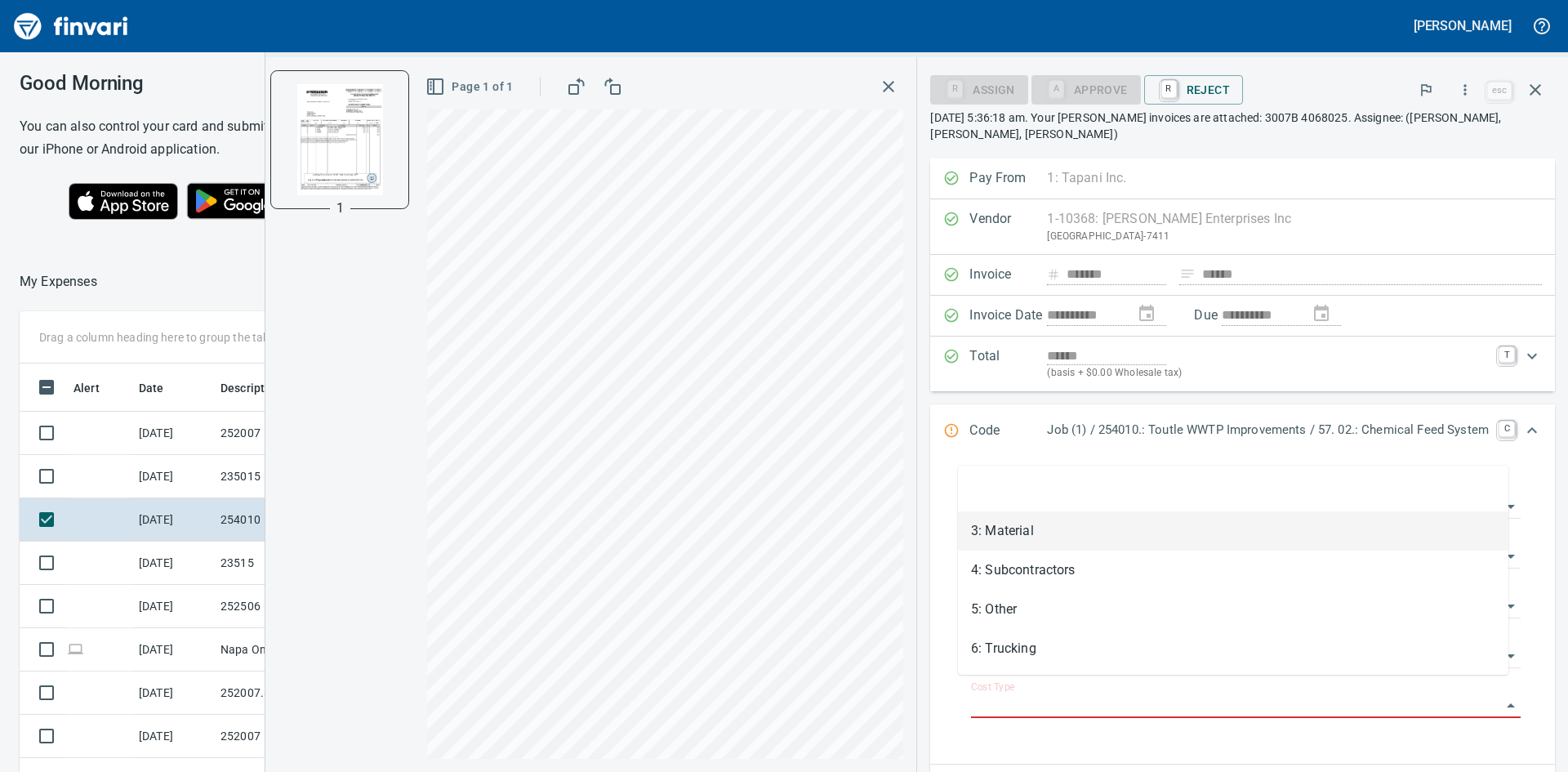
click at [991, 522] on li "3: Material" at bounding box center [1233, 531] width 551 height 39
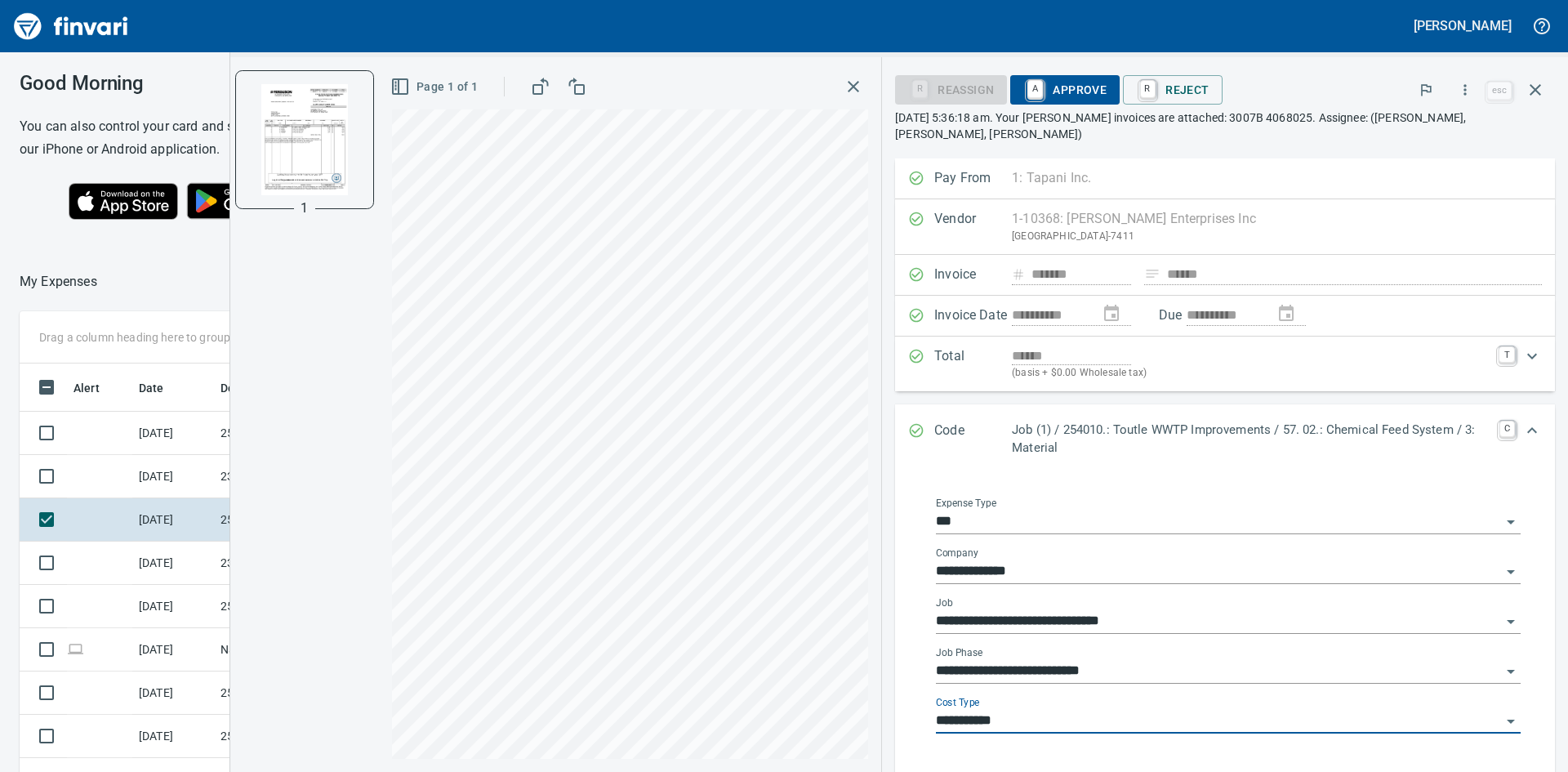
type input "**********"
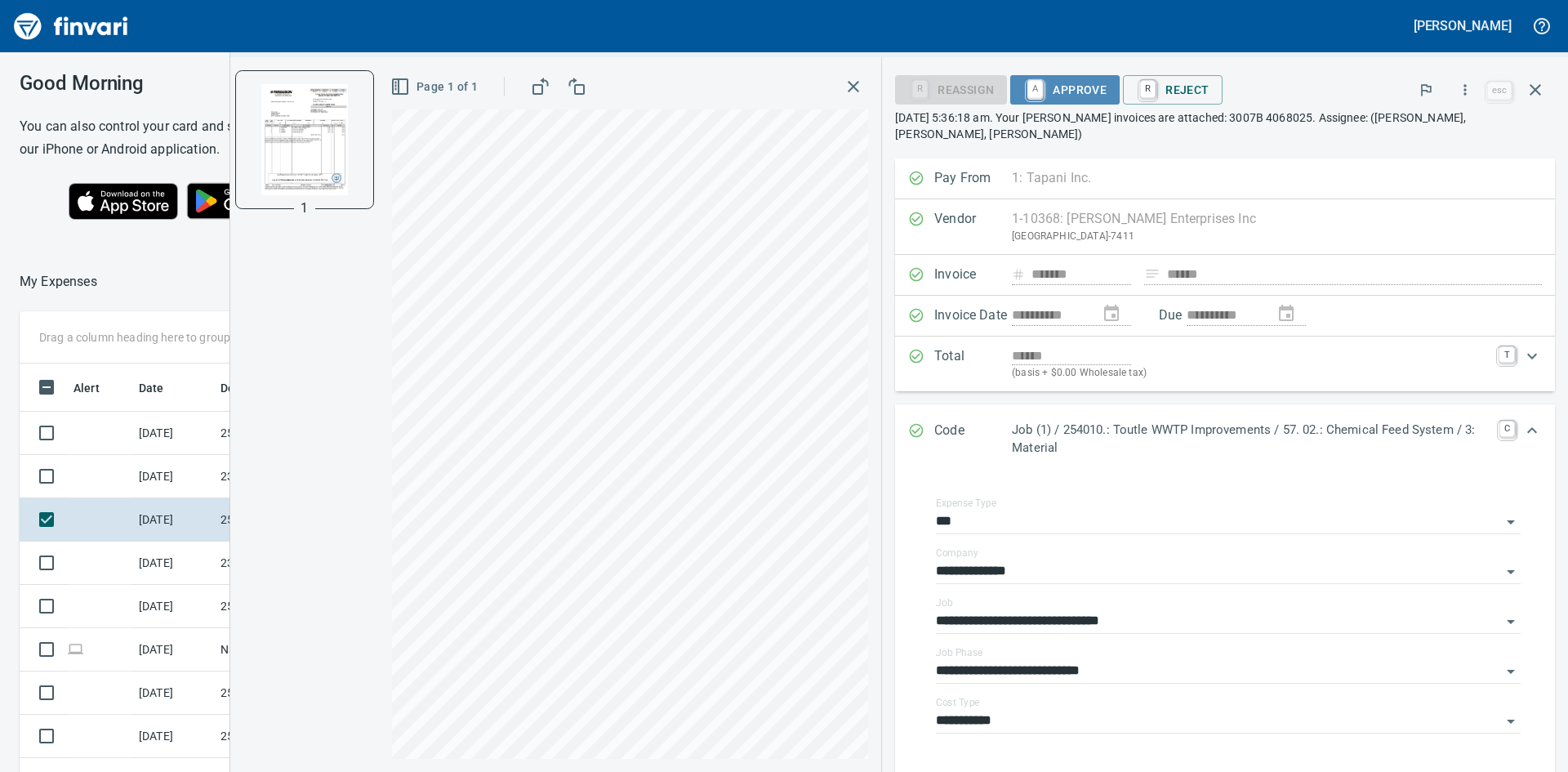
click at [1080, 83] on span "A Approve" at bounding box center [1065, 90] width 84 height 28
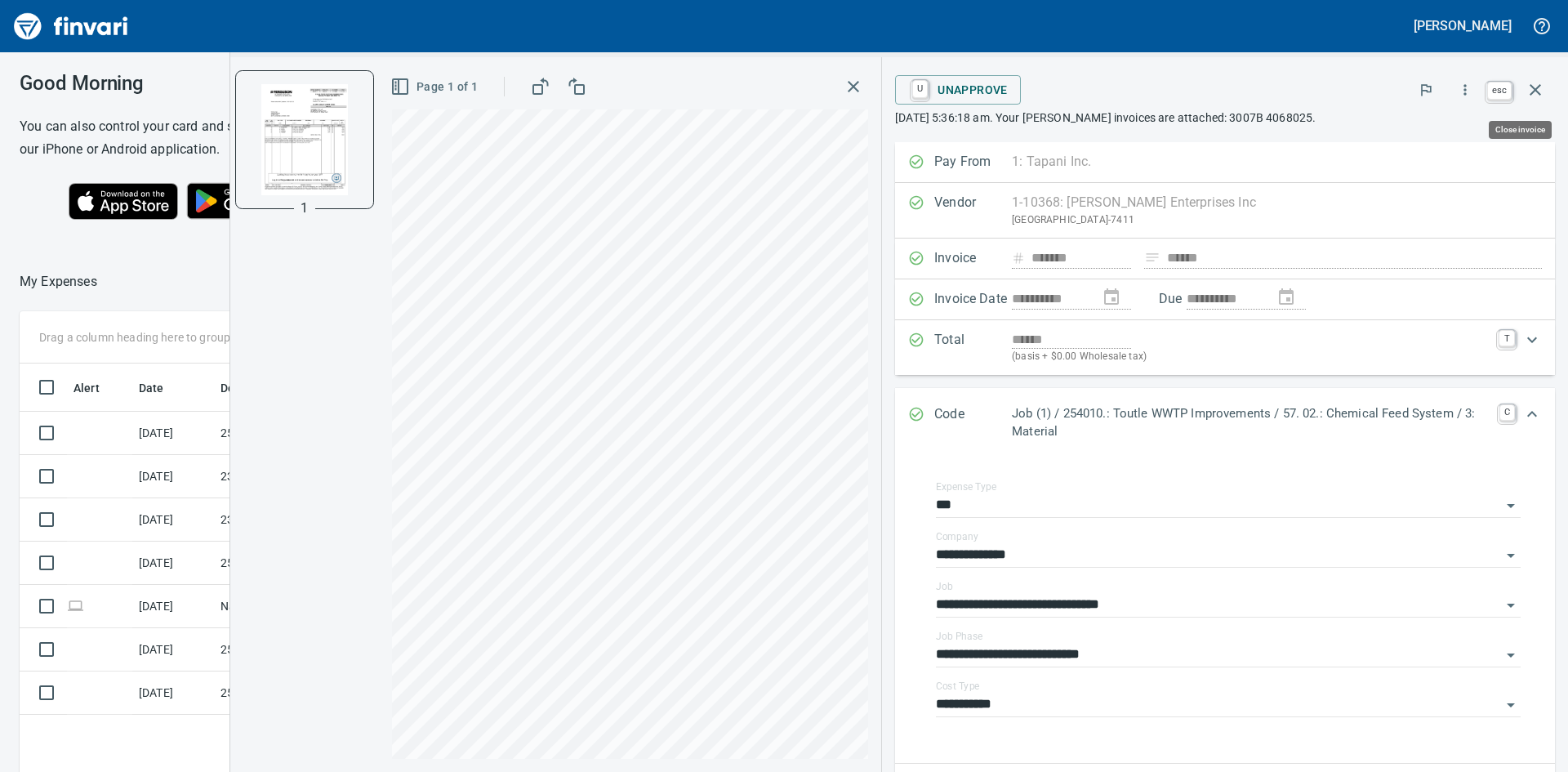
click at [1537, 90] on icon "button" at bounding box center [1536, 90] width 20 height 20
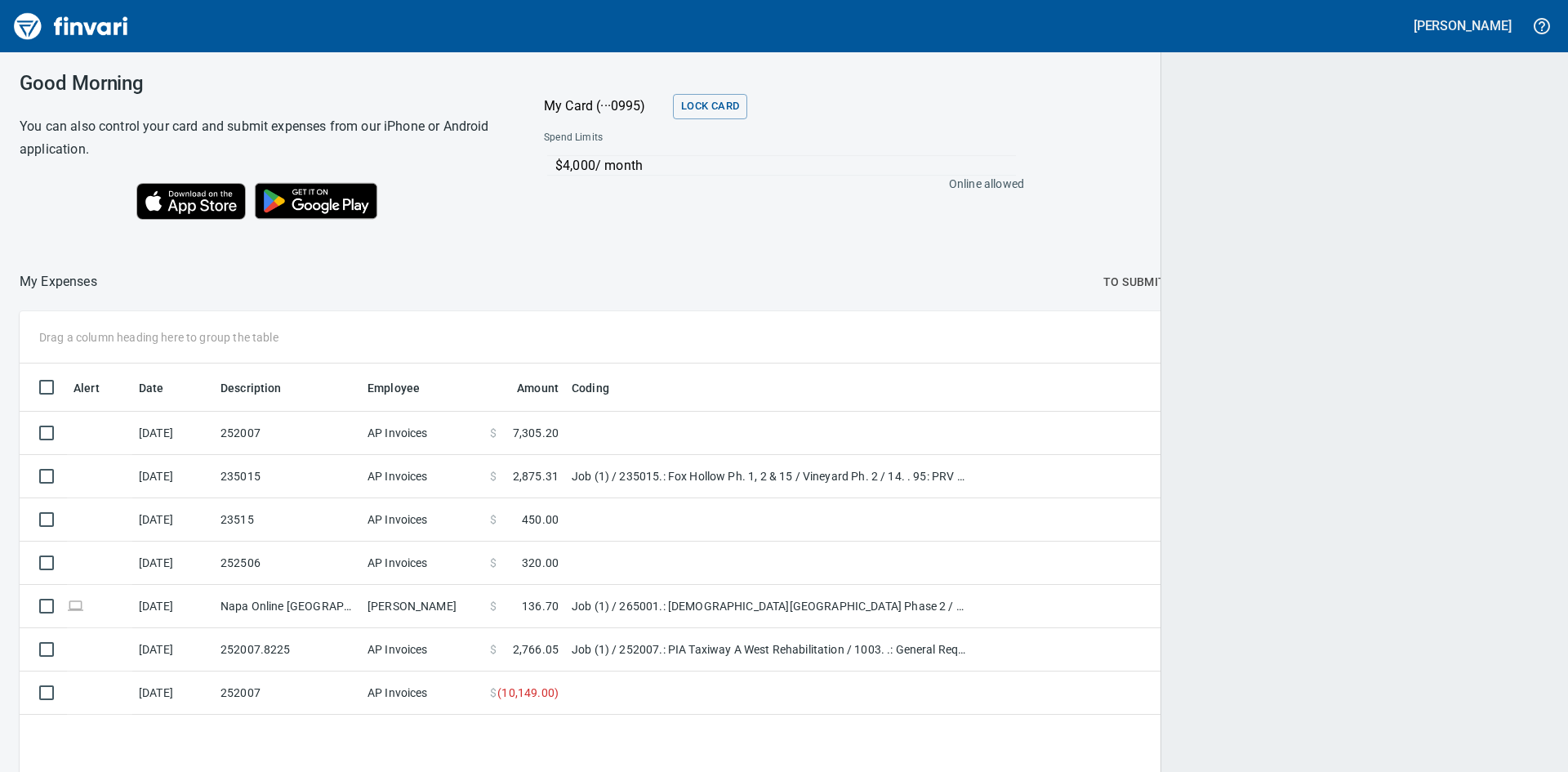
scroll to position [580, 1502]
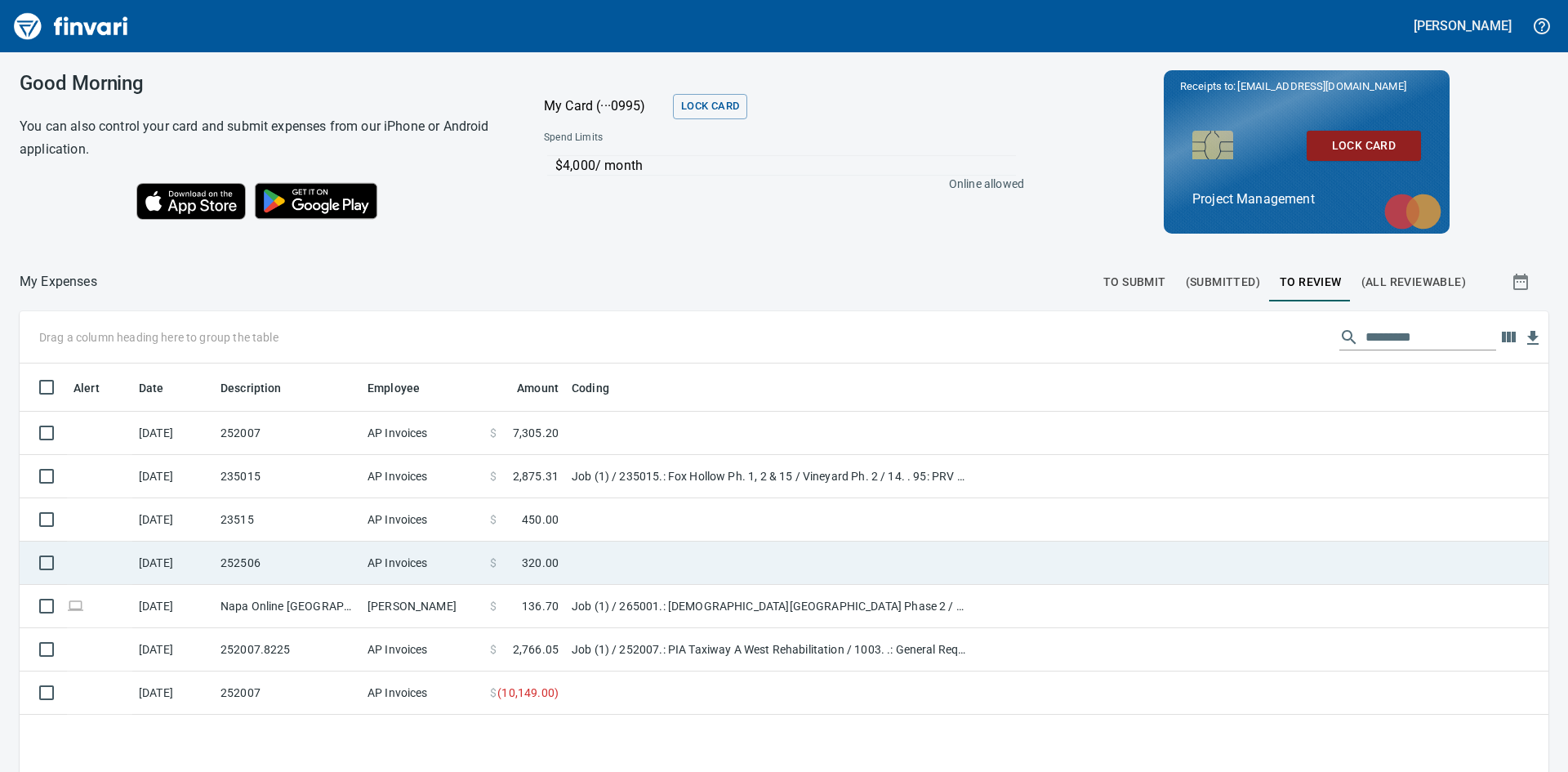
click at [253, 566] on td "252506" at bounding box center [287, 563] width 147 height 43
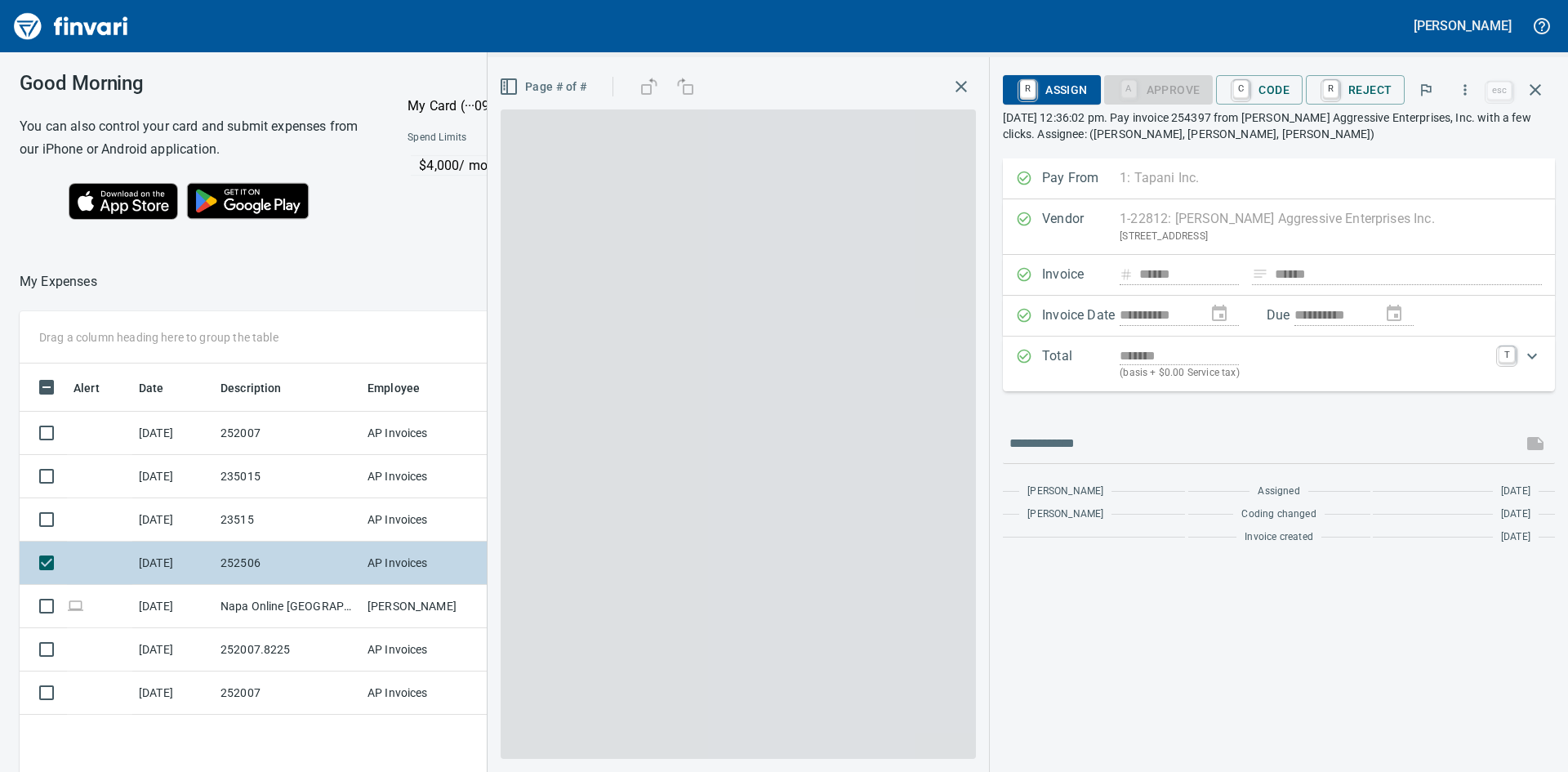
scroll to position [580, 1097]
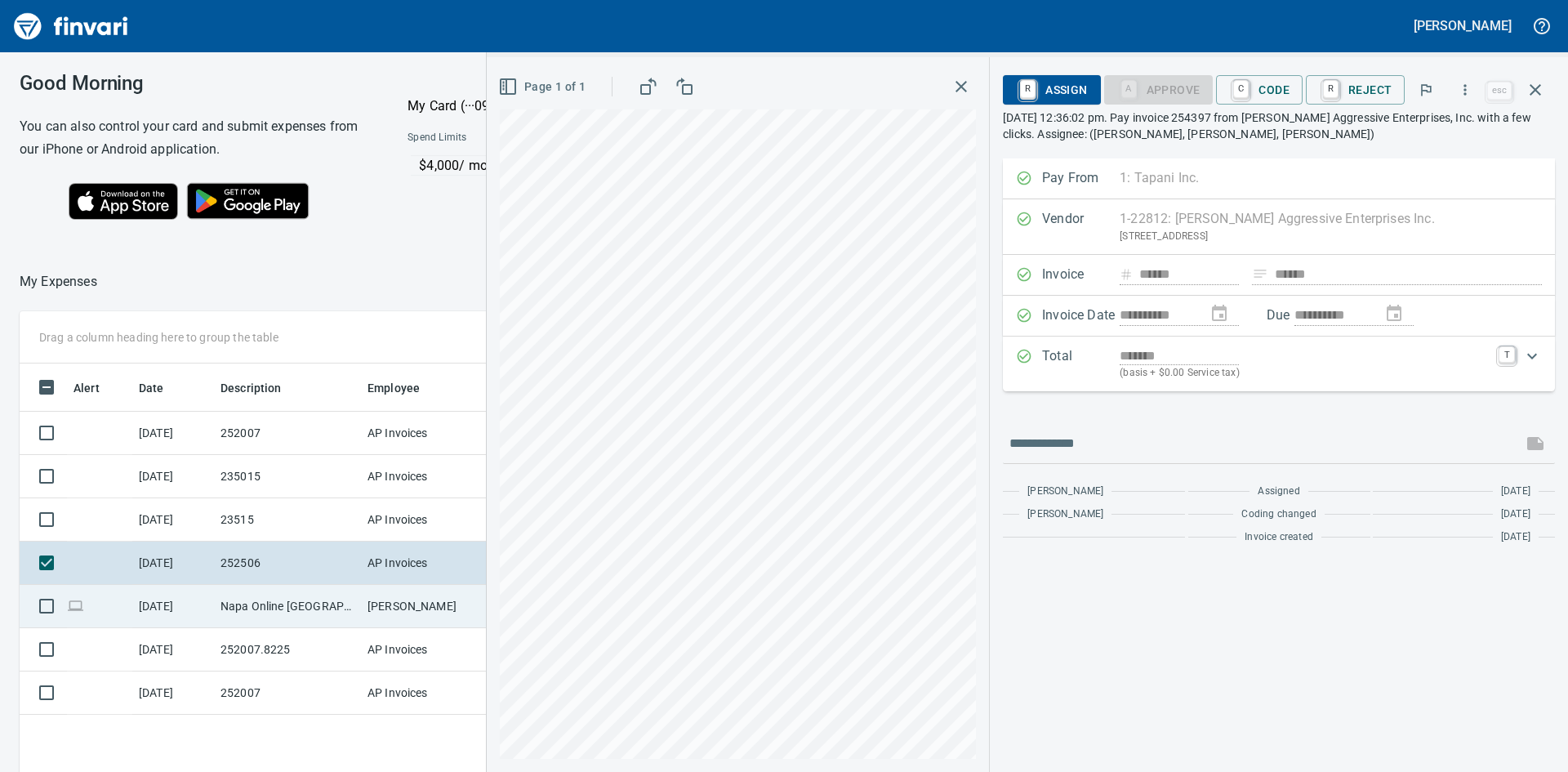
click at [263, 610] on td "Napa Online [GEOGRAPHIC_DATA] [GEOGRAPHIC_DATA]" at bounding box center [287, 606] width 147 height 43
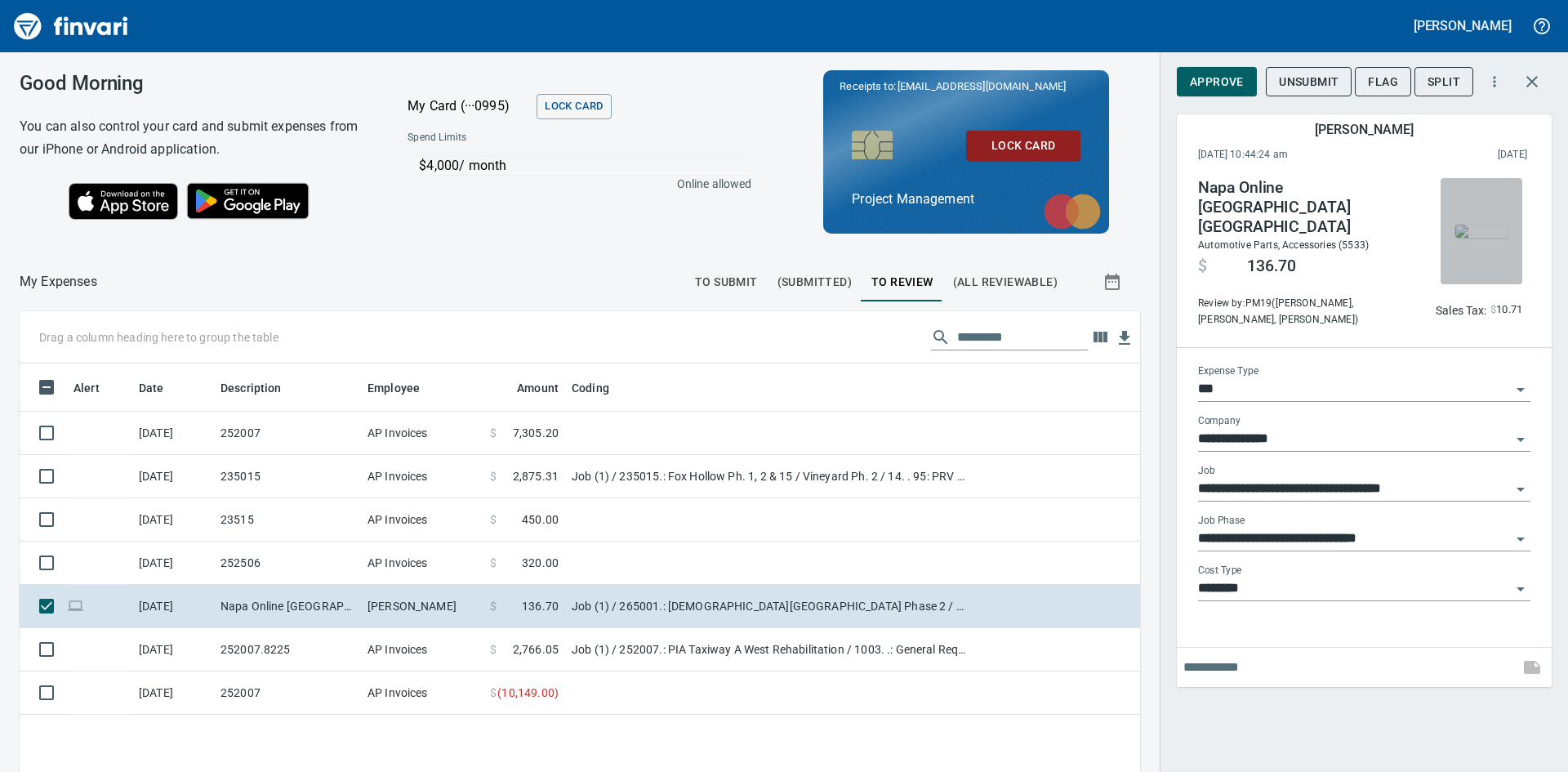
click at [1483, 233] on img "button" at bounding box center [1482, 231] width 52 height 13
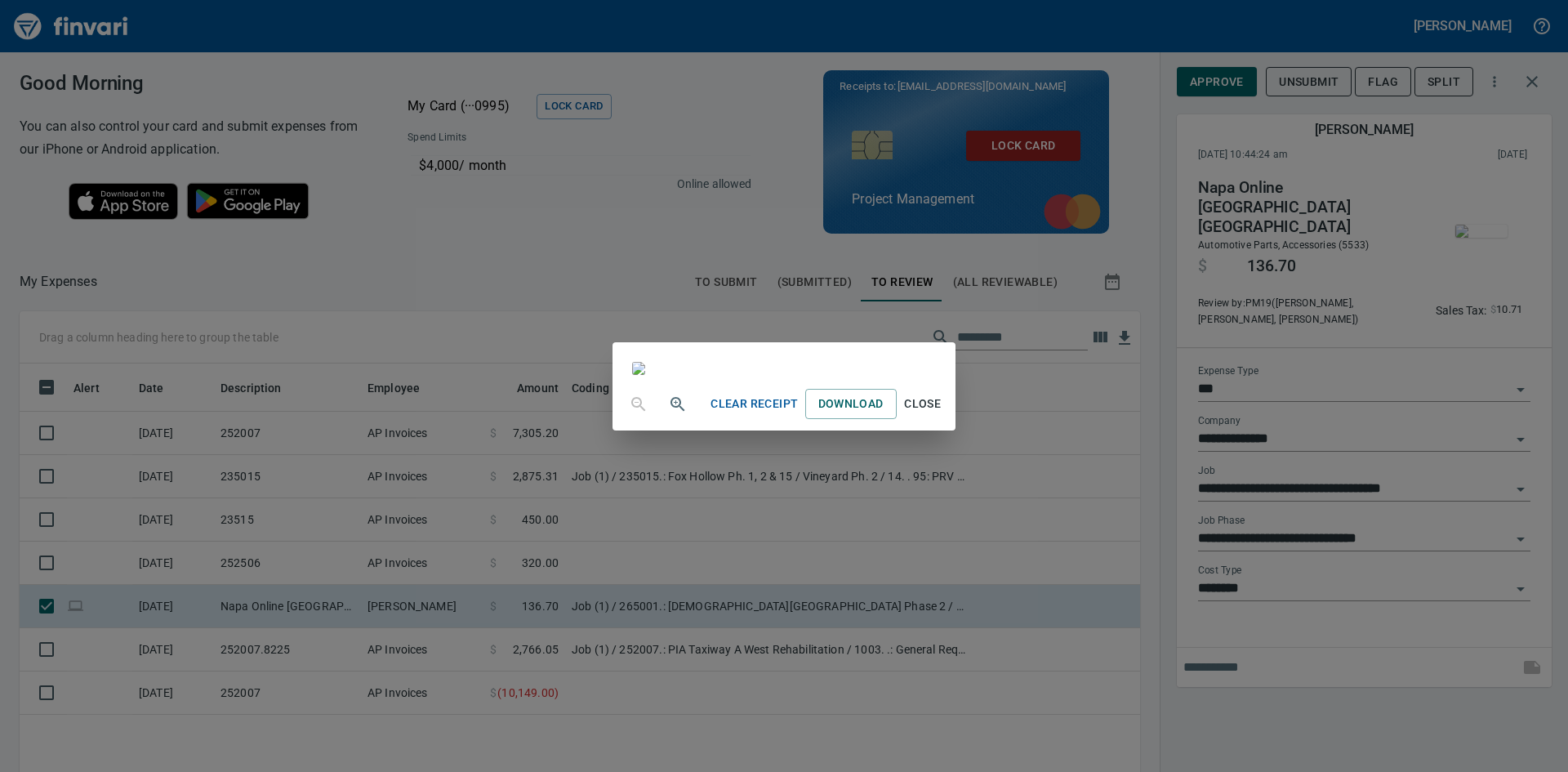
click at [943, 414] on span "Close" at bounding box center [923, 403] width 40 height 21
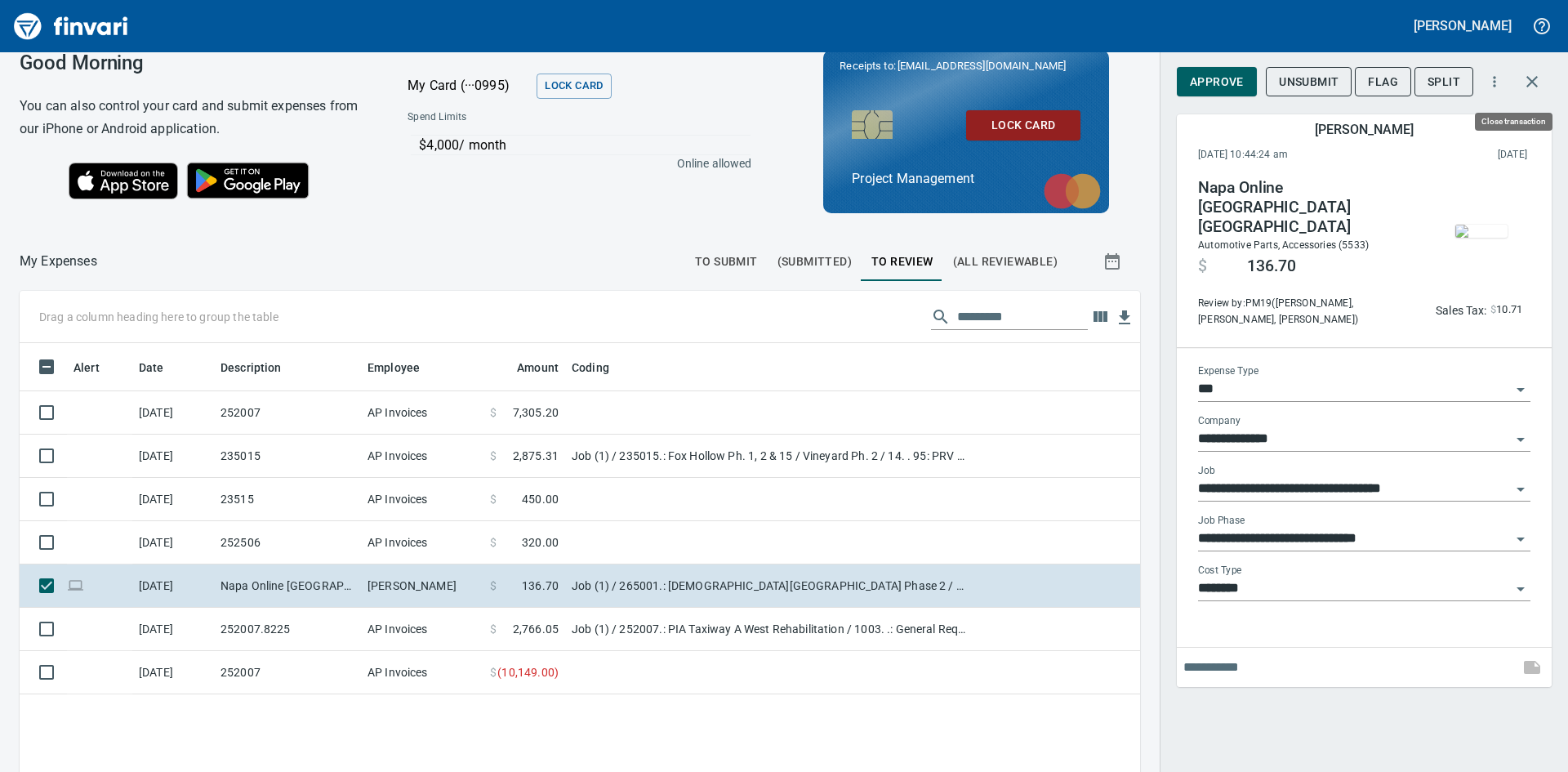
scroll to position [580, 1097]
click at [1532, 76] on icon "button" at bounding box center [1533, 82] width 20 height 20
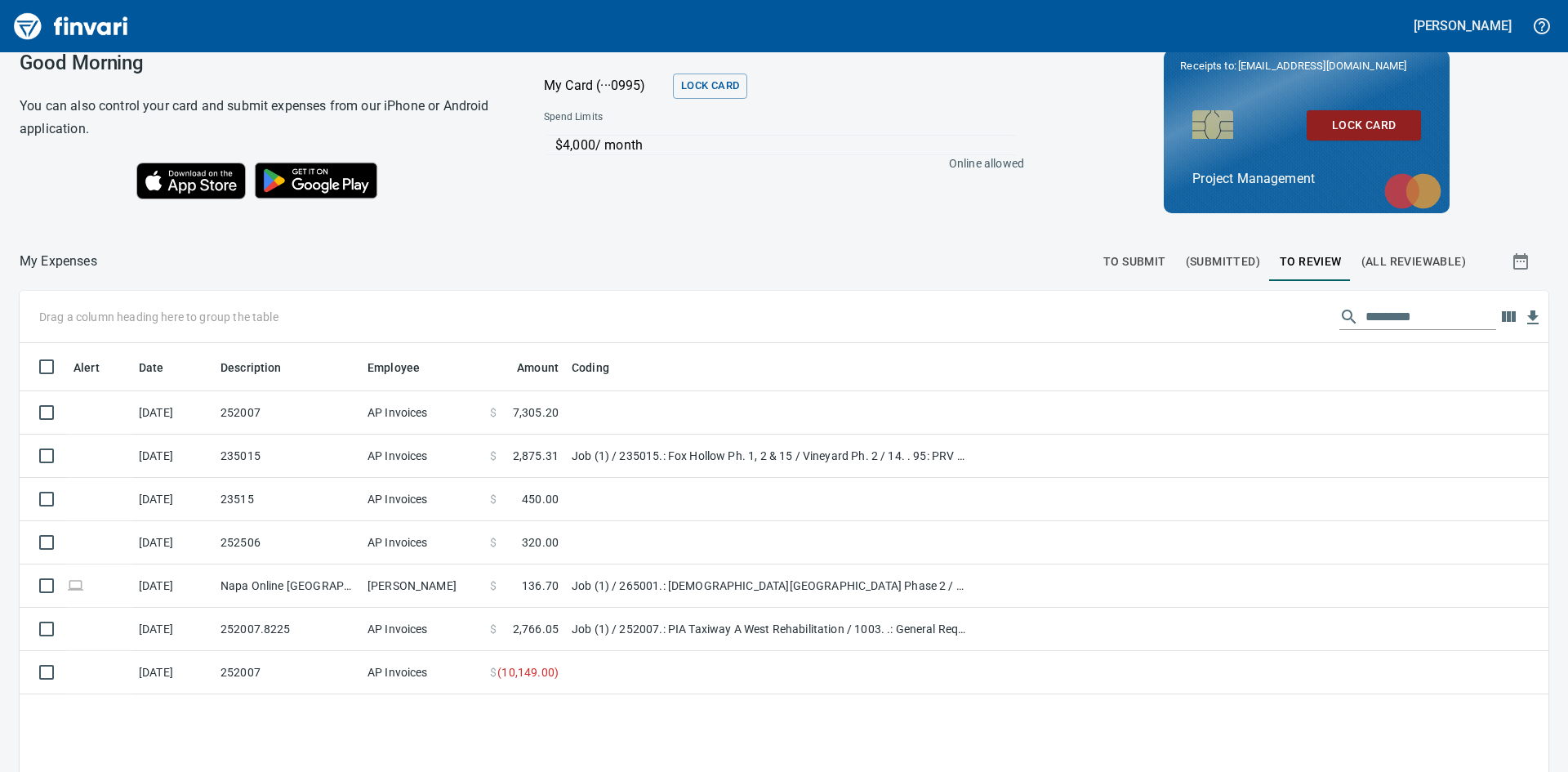
scroll to position [580, 1505]
